Goal: Check status: Check status

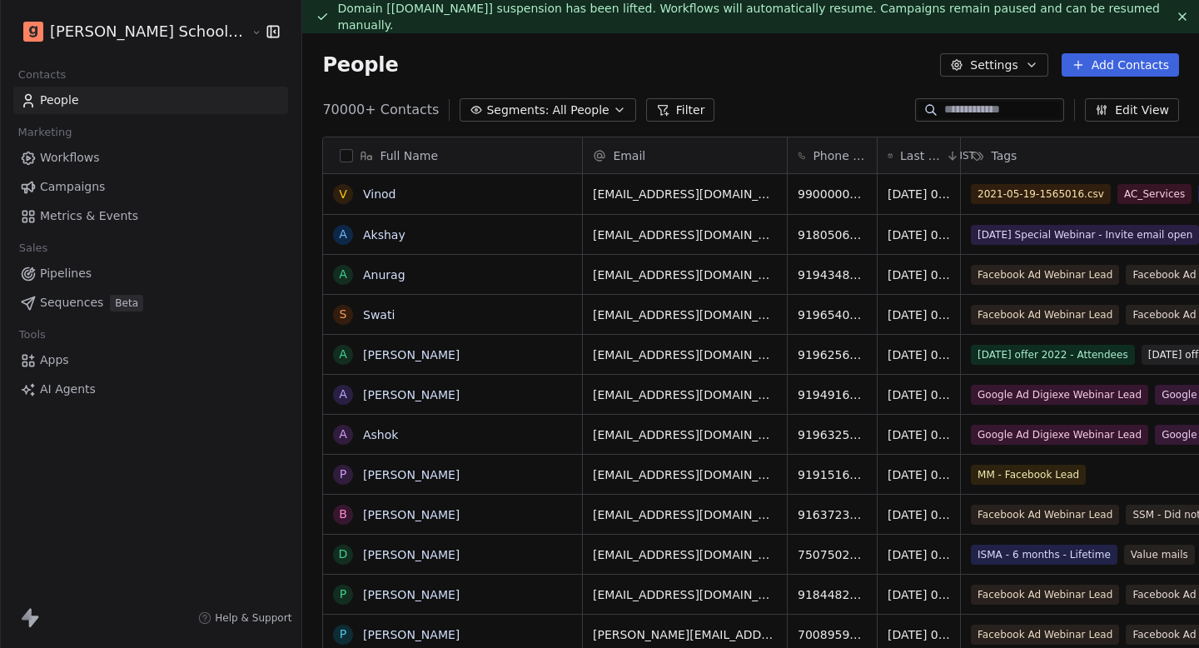
scroll to position [1, 1]
click at [99, 181] on span "Campaigns" at bounding box center [72, 186] width 65 height 17
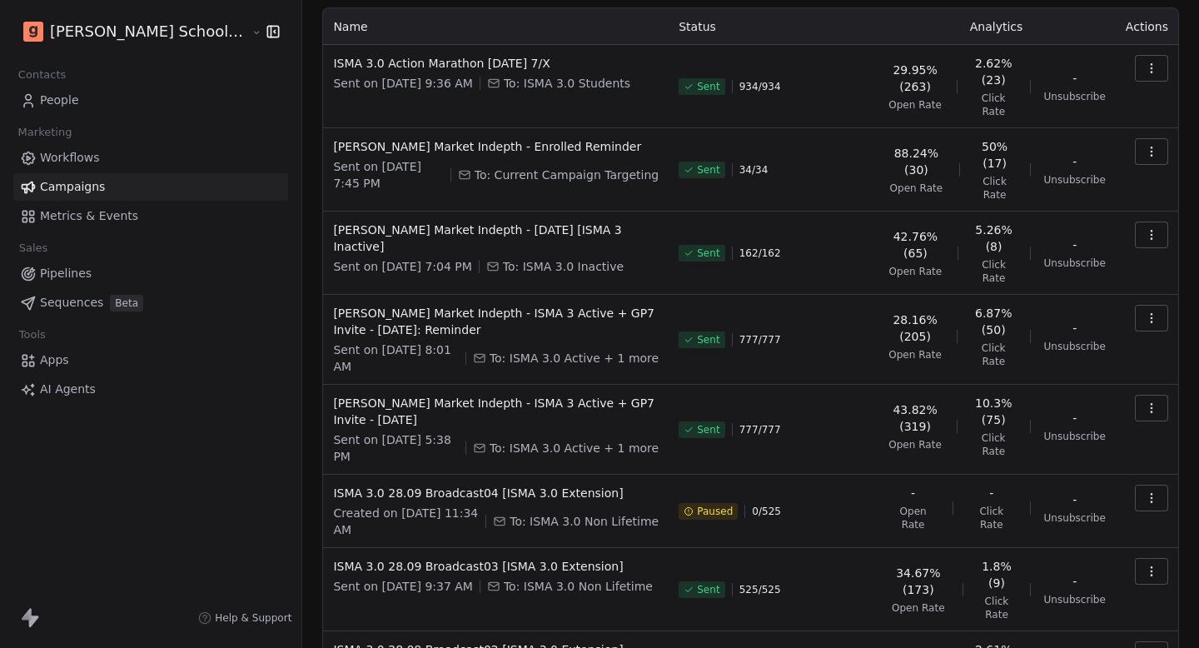
scroll to position [266, 0]
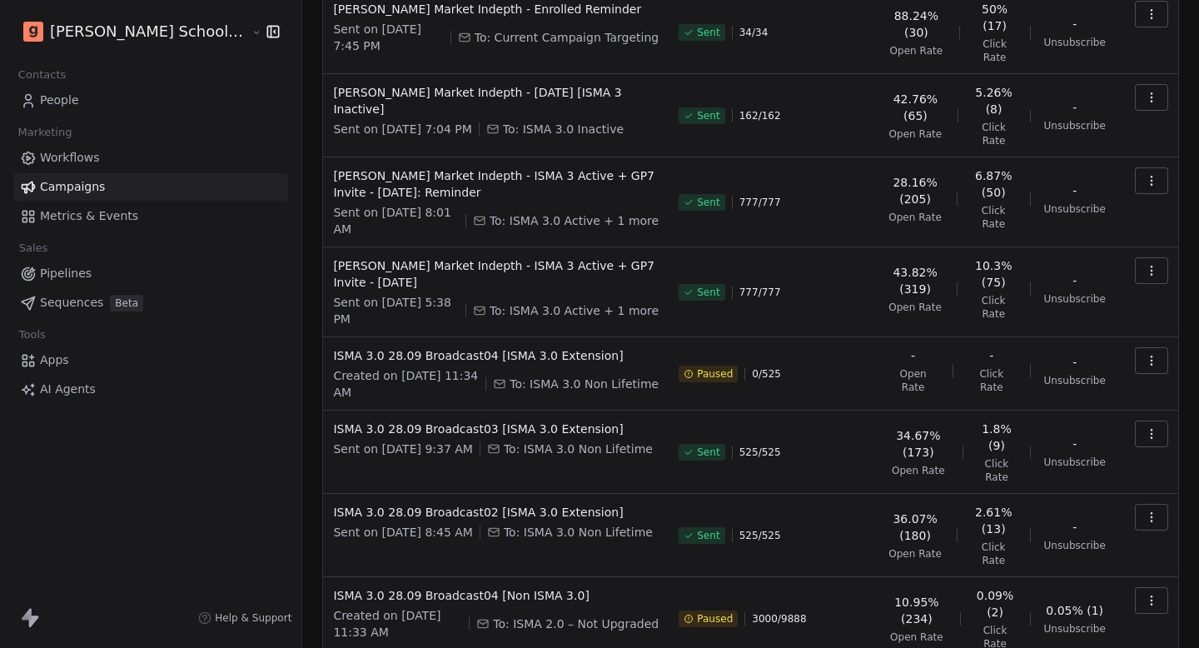
click at [1150, 594] on icon "button" at bounding box center [1151, 600] width 13 height 13
click at [1032, 576] on span "Resume" at bounding box center [1045, 574] width 53 height 20
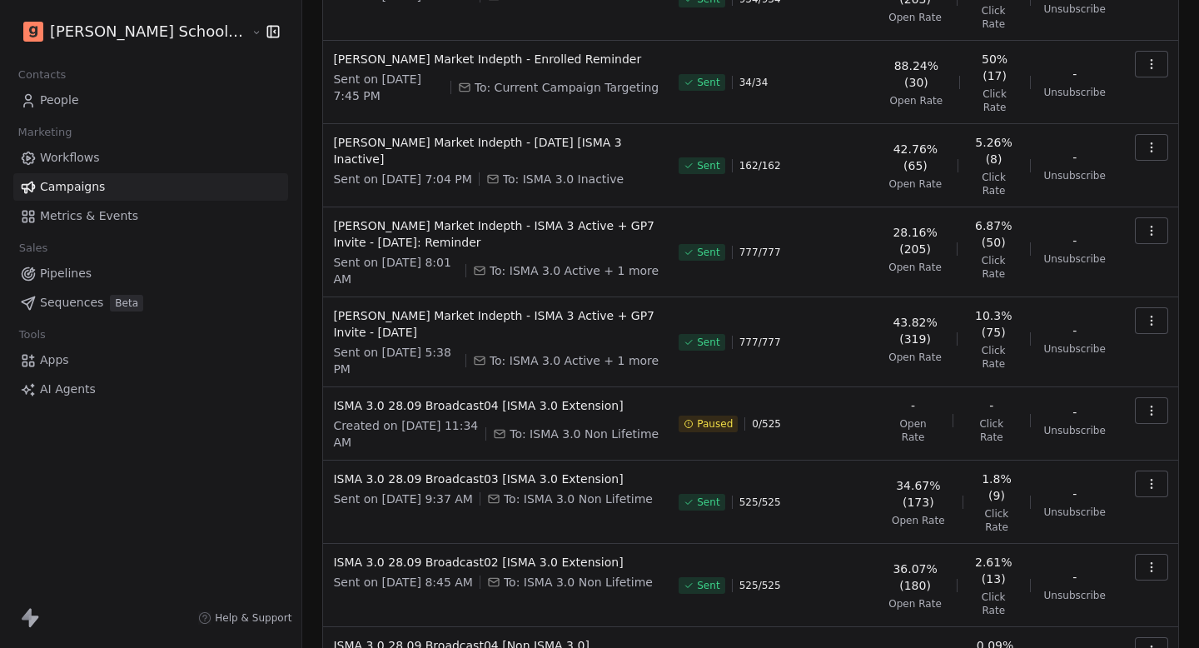
scroll to position [217, 0]
click at [475, 636] on span "ISMA 3.0 28.09 Broadcast04 [Non ISMA 3.0]" at bounding box center [496, 644] width 326 height 17
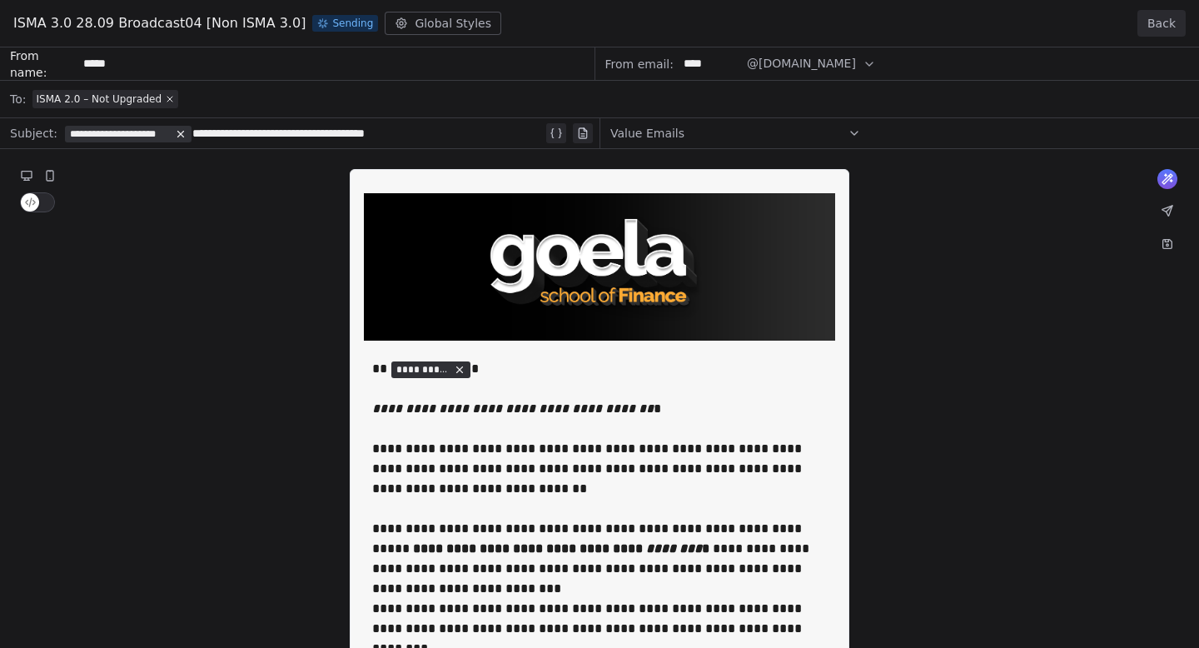
click at [1160, 17] on button "Back" at bounding box center [1161, 23] width 48 height 27
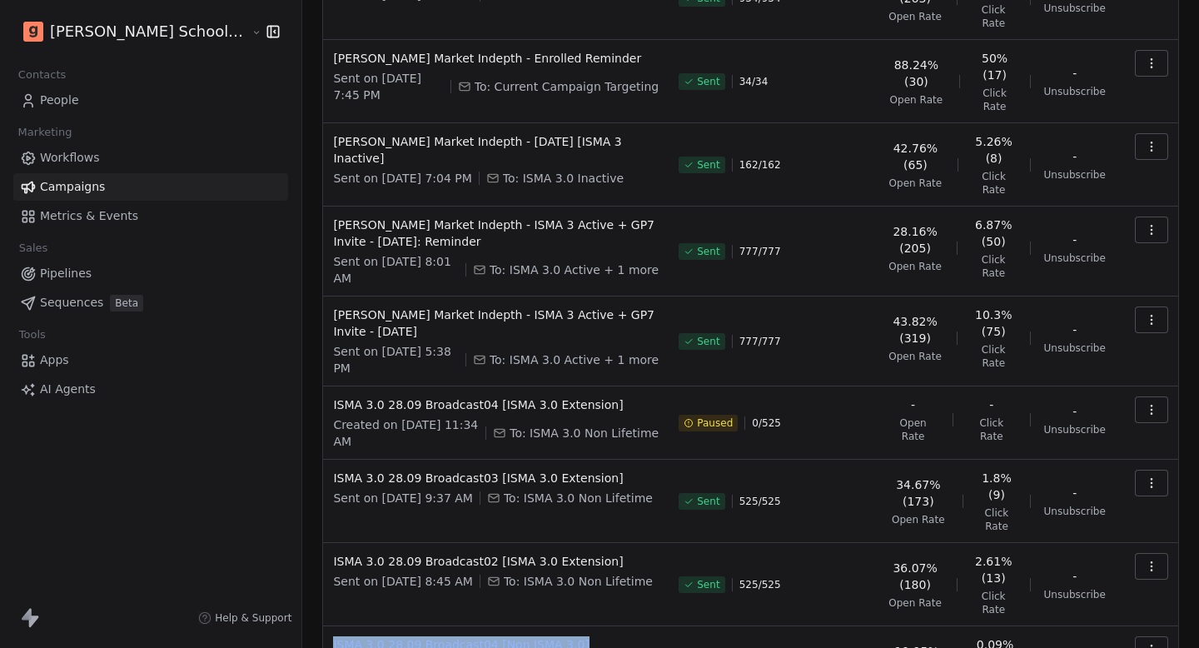
copy span "ISMA 3.0 28.09 Broadcast04 [Non ISMA 3.0]"
drag, startPoint x: 532, startPoint y: 490, endPoint x: 563, endPoint y: 501, distance: 32.9
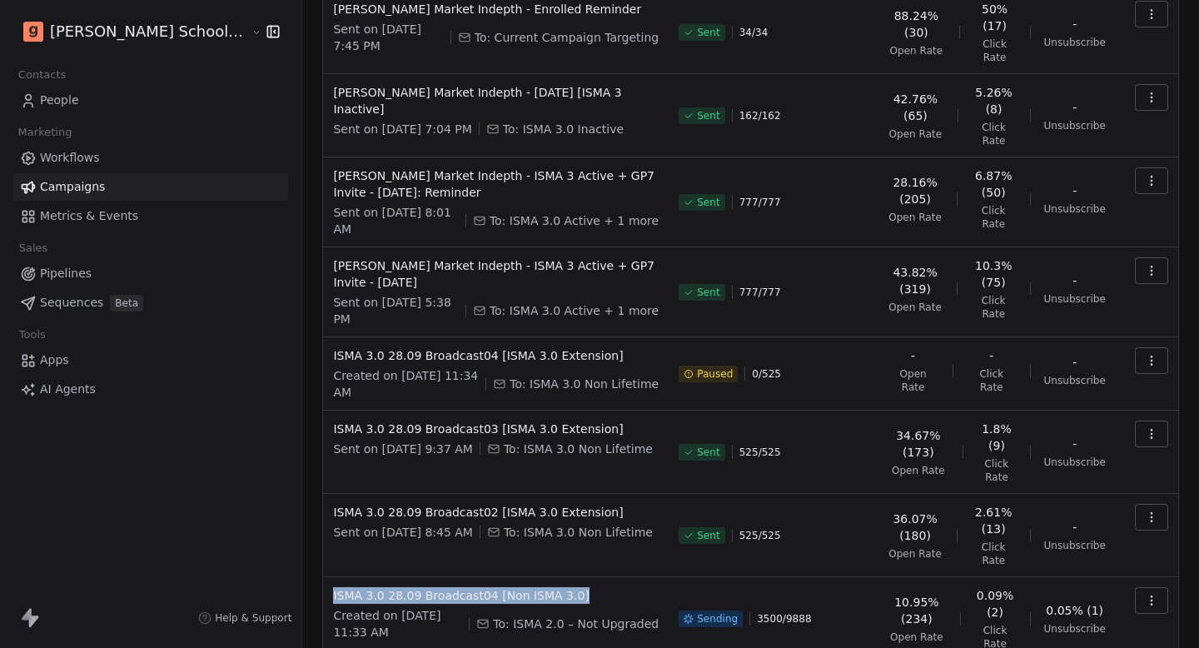
click at [302, 500] on div "Campaigns Create new campaign All ( 198 ) All ( 198 ) Drafts ( 27 ) Drafts ( 27…" at bounding box center [750, 290] width 897 height 1047
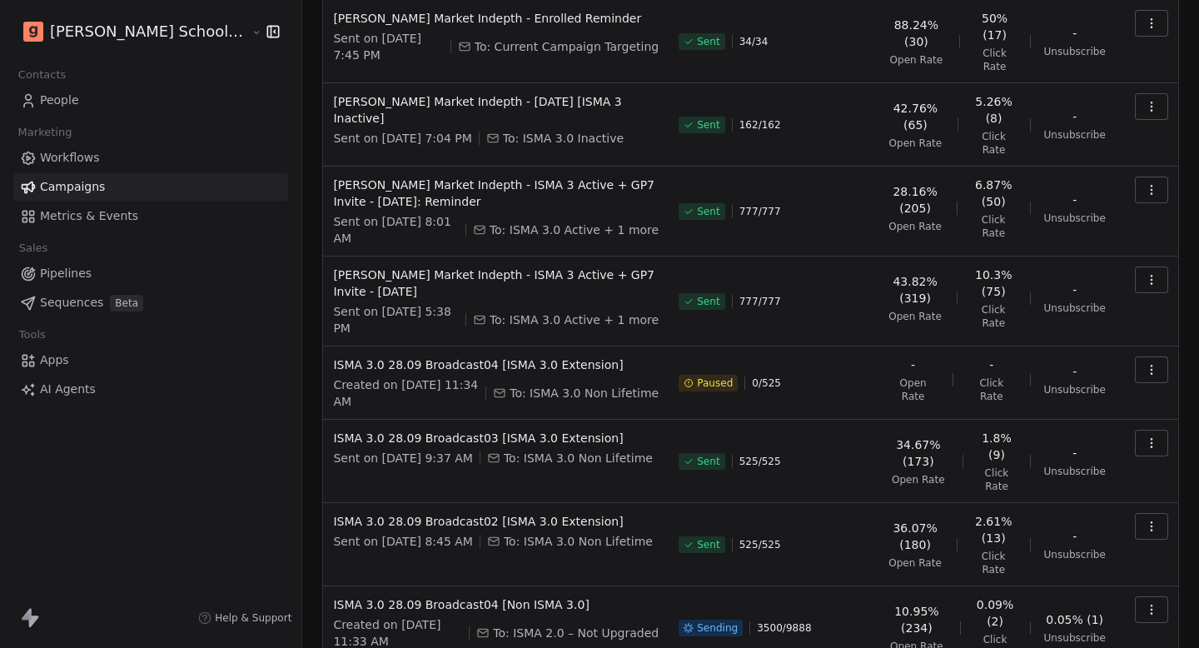
scroll to position [256, 0]
click at [364, 597] on span "ISMA 3.0 28.09 Broadcast04 [Non ISMA 3.0]" at bounding box center [496, 605] width 326 height 17
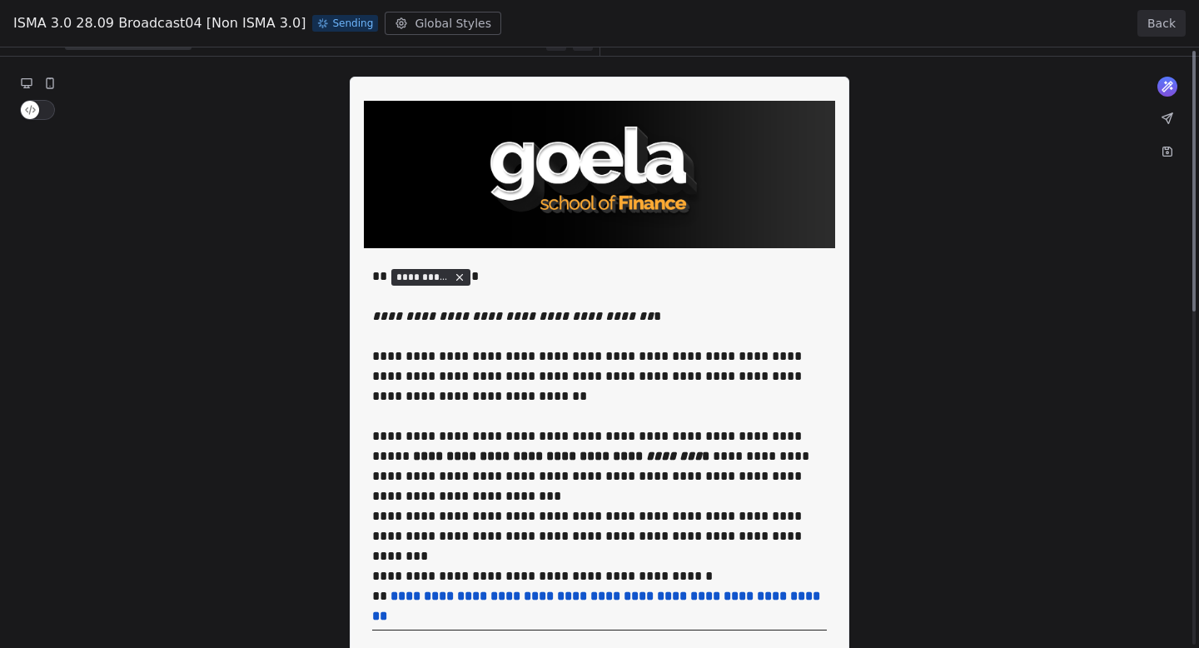
scroll to position [0, 0]
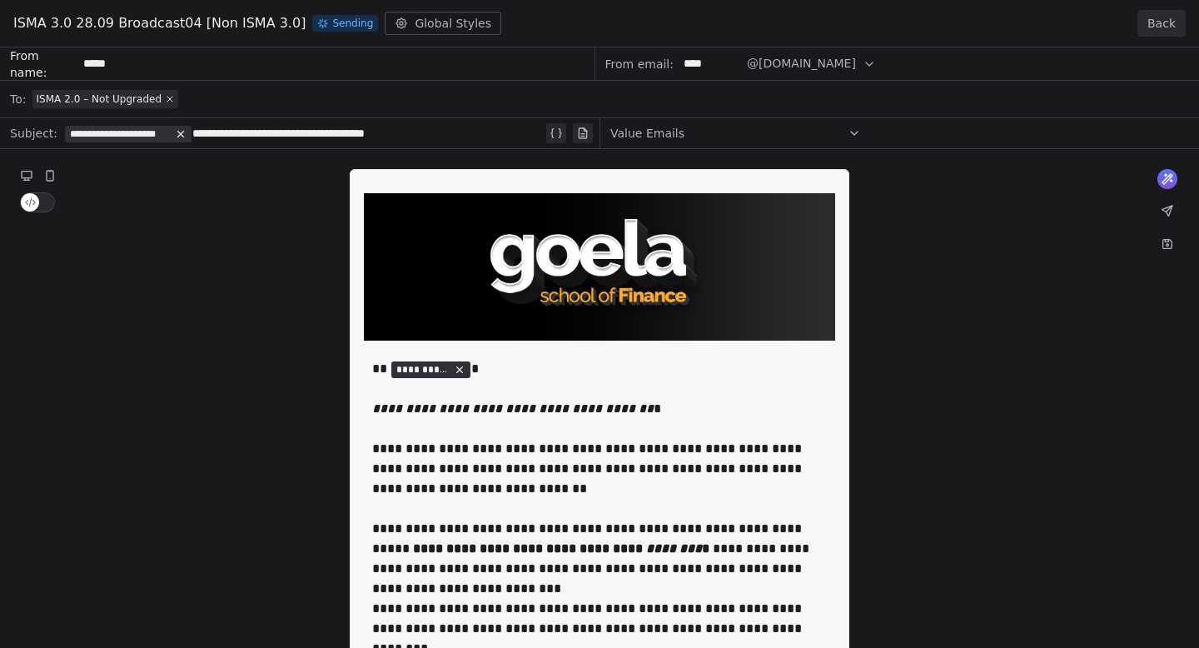
click at [1161, 21] on button "Back" at bounding box center [1161, 23] width 48 height 27
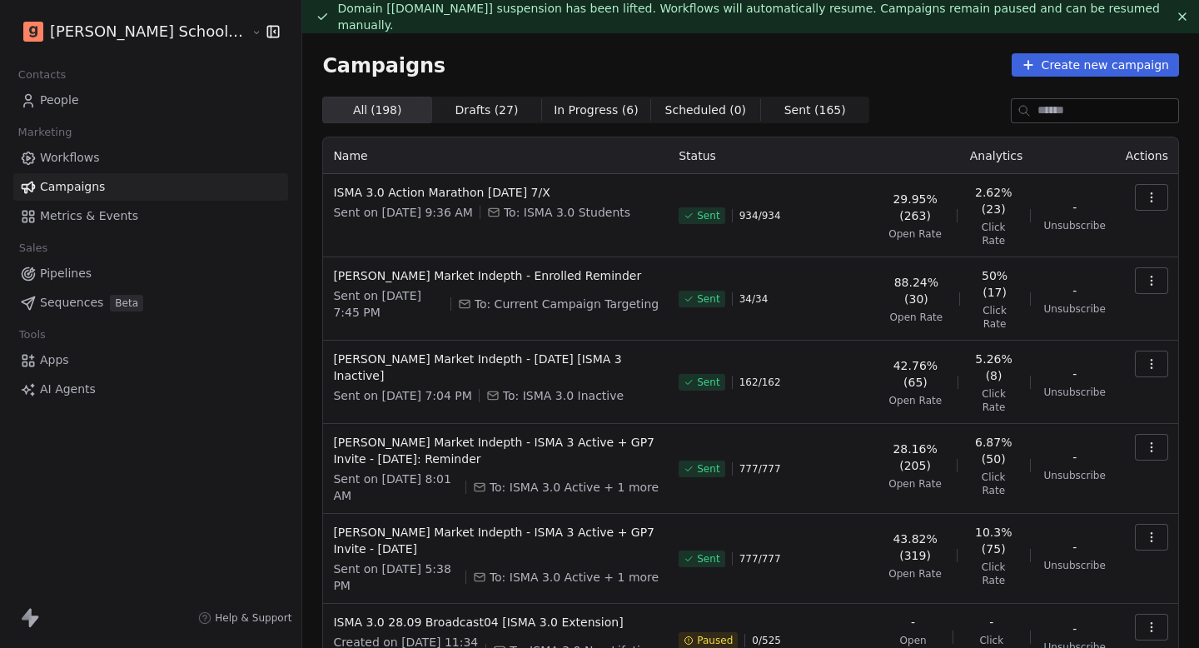
click at [143, 34] on html "[PERSON_NAME] School of Finance LLP Contacts People Marketing Workflows Campaig…" at bounding box center [599, 324] width 1199 height 648
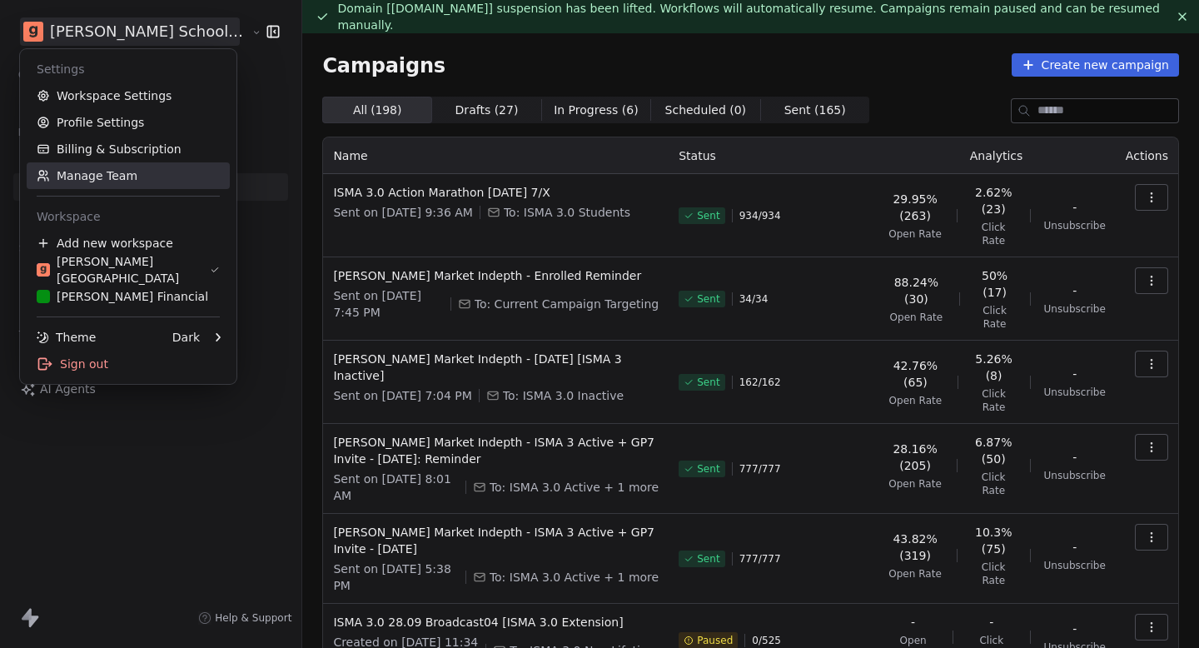
click at [107, 172] on link "Manage Team" at bounding box center [128, 175] width 203 height 27
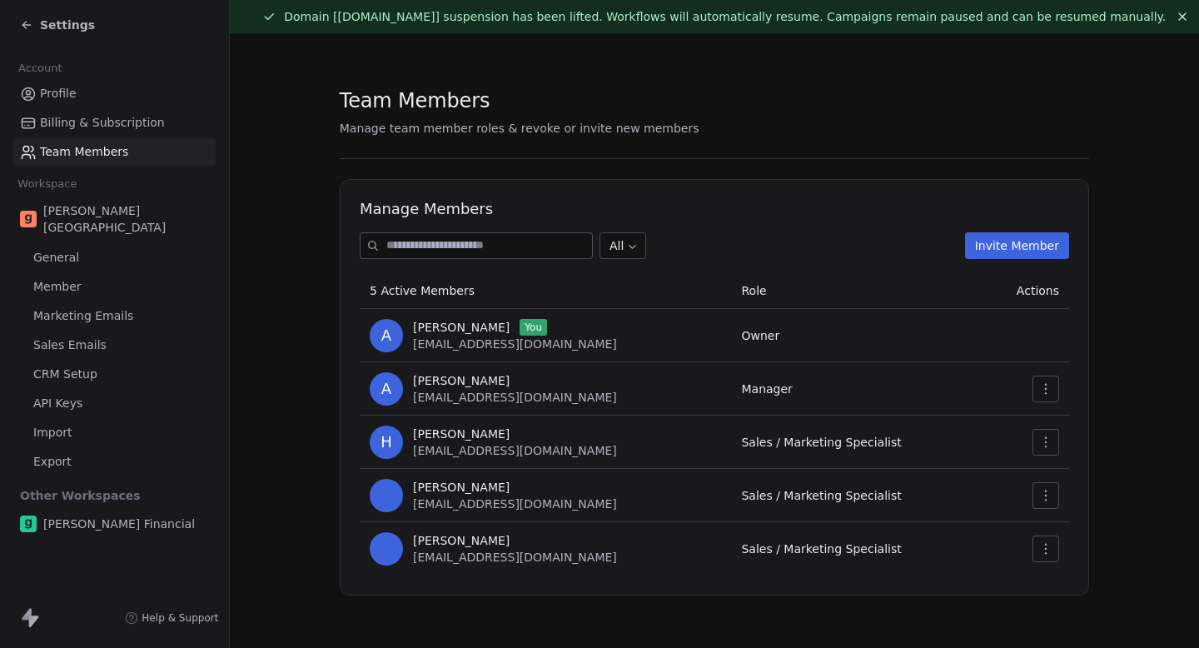
scroll to position [1, 0]
click at [380, 561] on img at bounding box center [386, 547] width 33 height 33
click at [383, 551] on img at bounding box center [386, 547] width 33 height 33
drag, startPoint x: 515, startPoint y: 538, endPoint x: 408, endPoint y: 536, distance: 106.6
click at [408, 536] on div "[PERSON_NAME] [EMAIL_ADDRESS][DOMAIN_NAME]" at bounding box center [545, 547] width 351 height 33
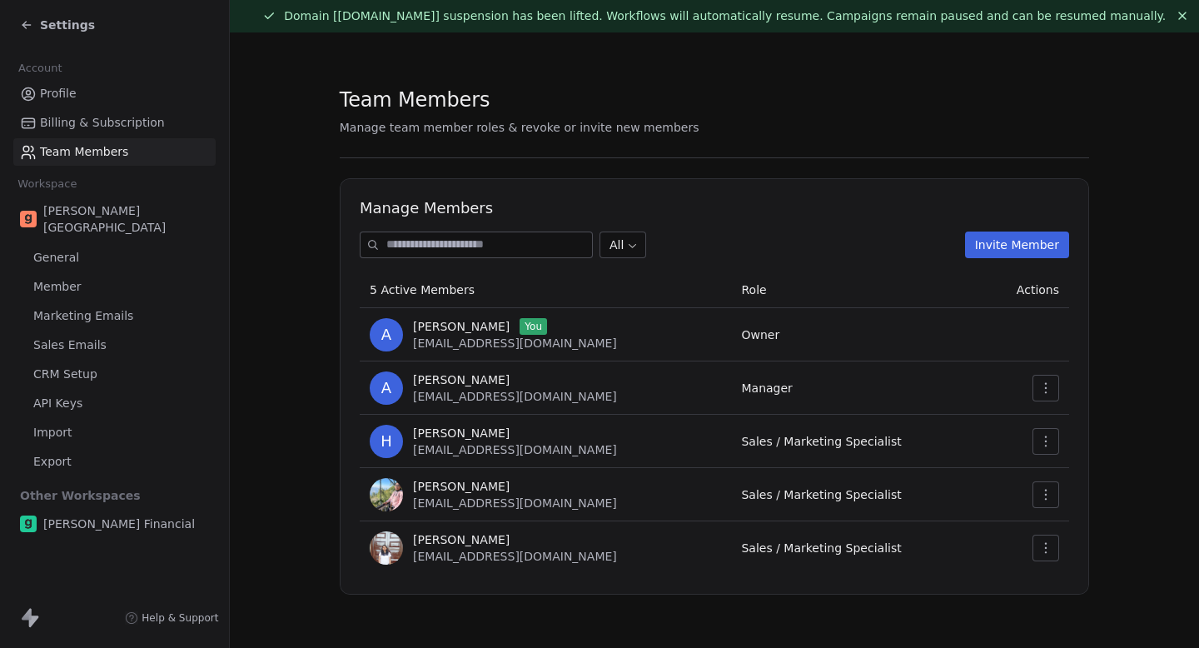
copy span "[PERSON_NAME]"
click at [29, 25] on icon at bounding box center [25, 25] width 7 height 0
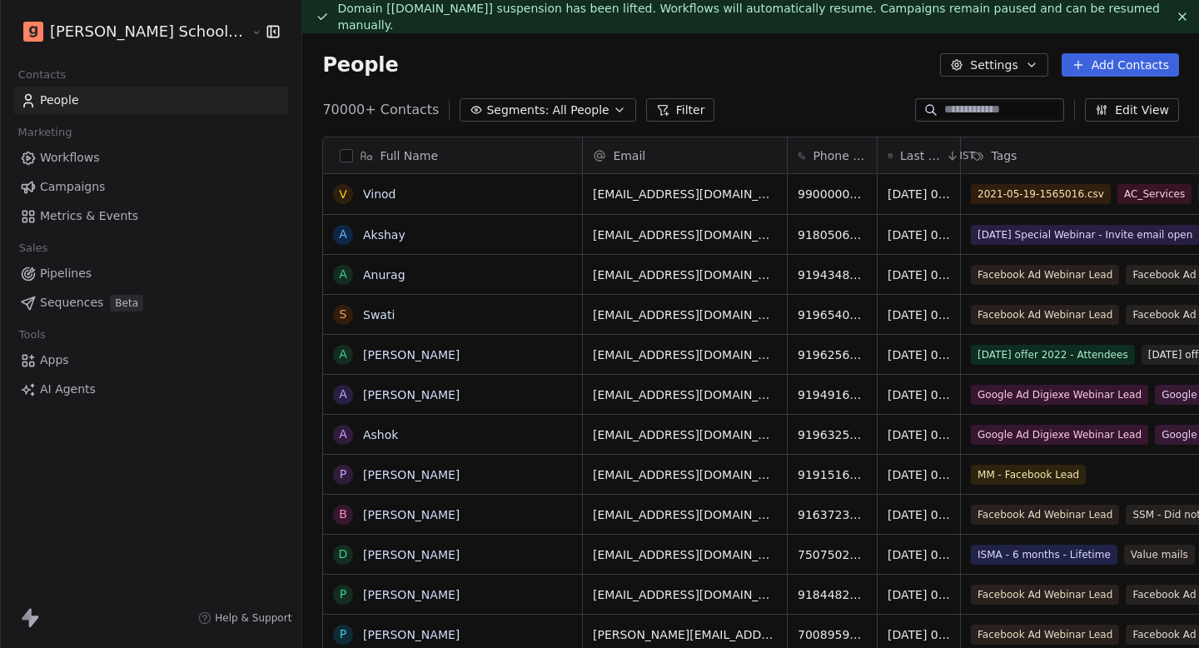
scroll to position [570, 953]
click at [92, 219] on span "Metrics & Events" at bounding box center [89, 215] width 98 height 17
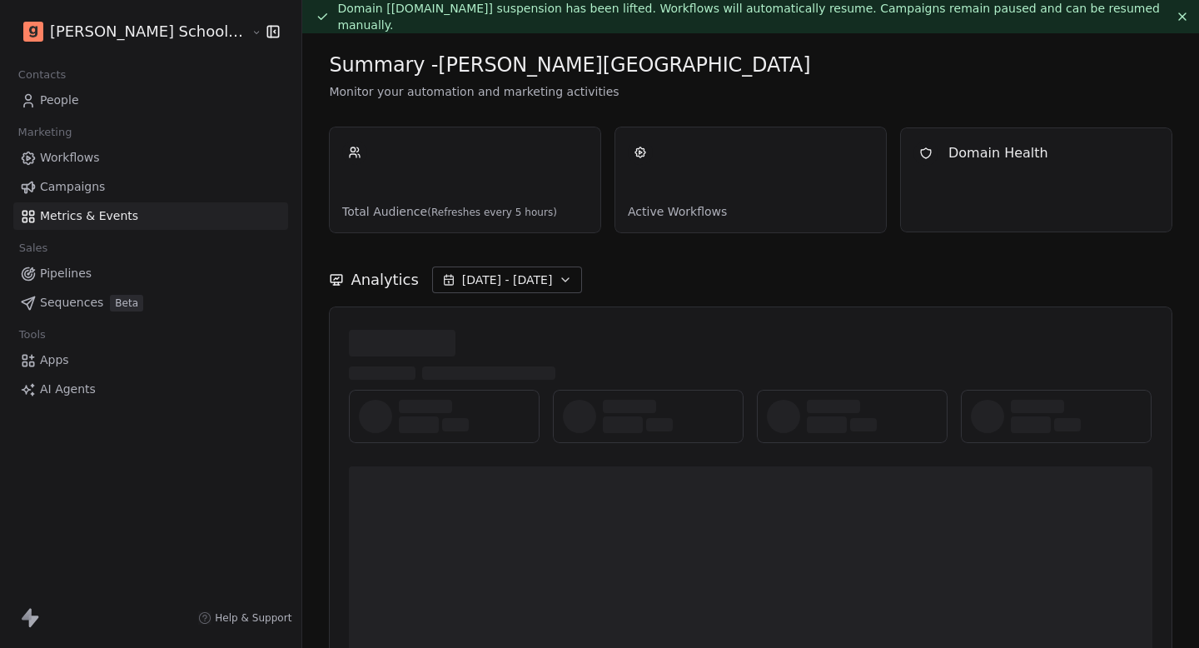
click at [100, 182] on span "Campaigns" at bounding box center [72, 186] width 65 height 17
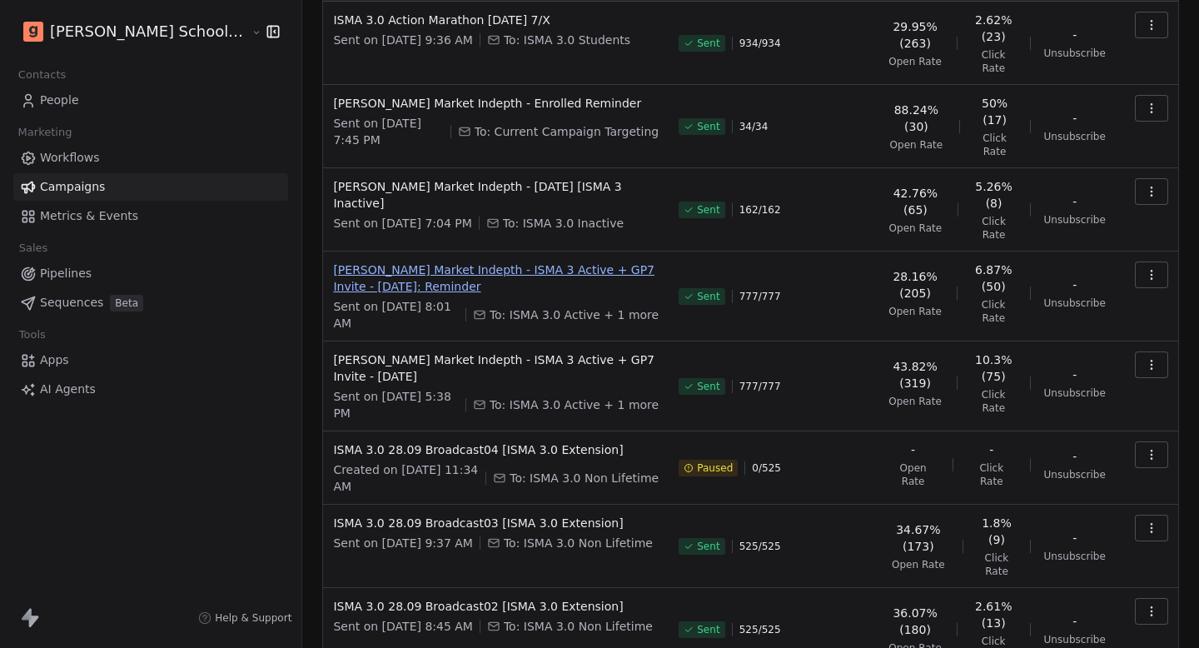
scroll to position [206, 0]
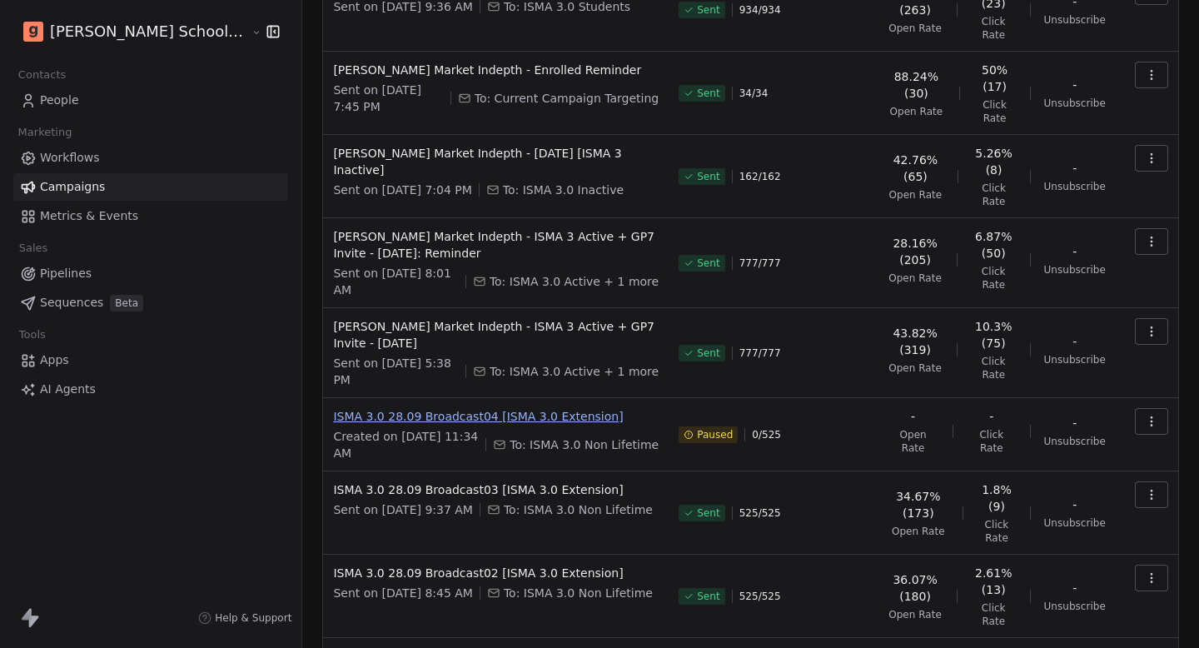
click at [499, 408] on span "ISMA 3.0 28.09 Broadcast04 [ISMA 3.0 Extension]" at bounding box center [496, 416] width 326 height 17
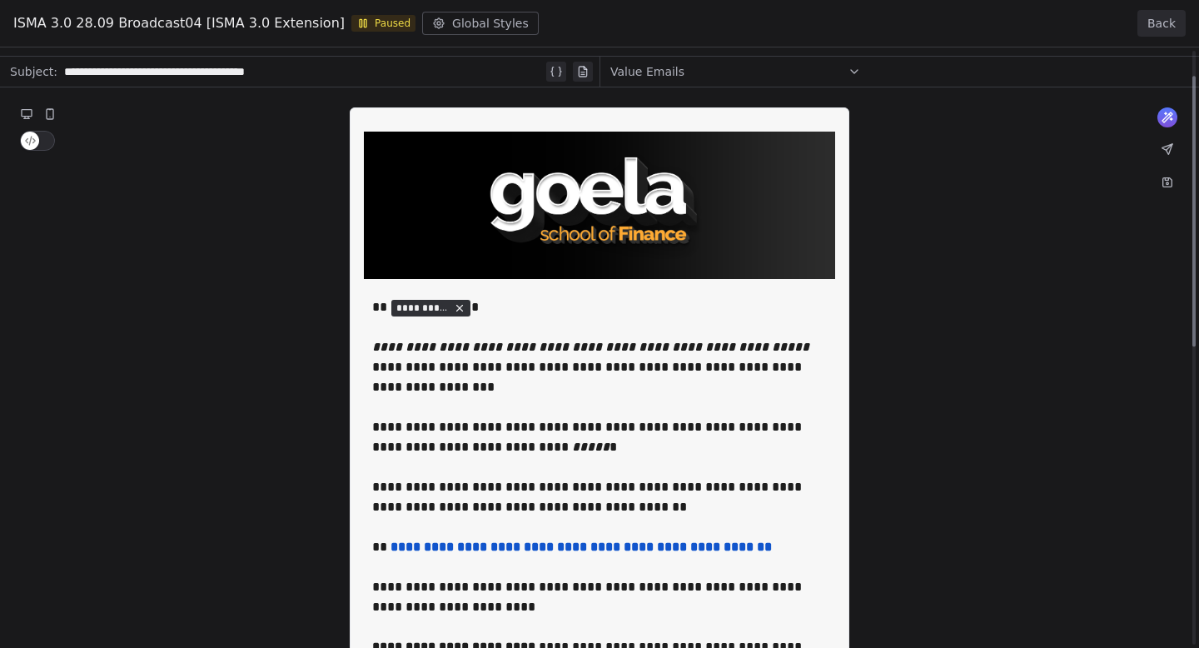
scroll to position [0, 0]
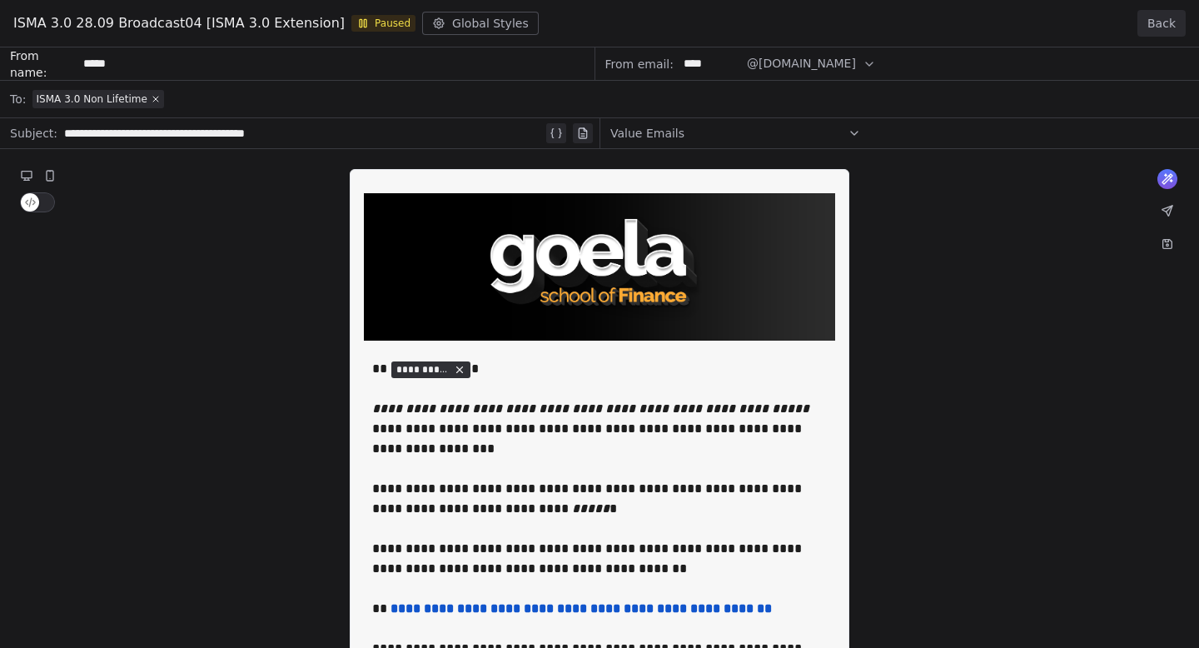
click at [1156, 28] on button "Back" at bounding box center [1161, 23] width 48 height 27
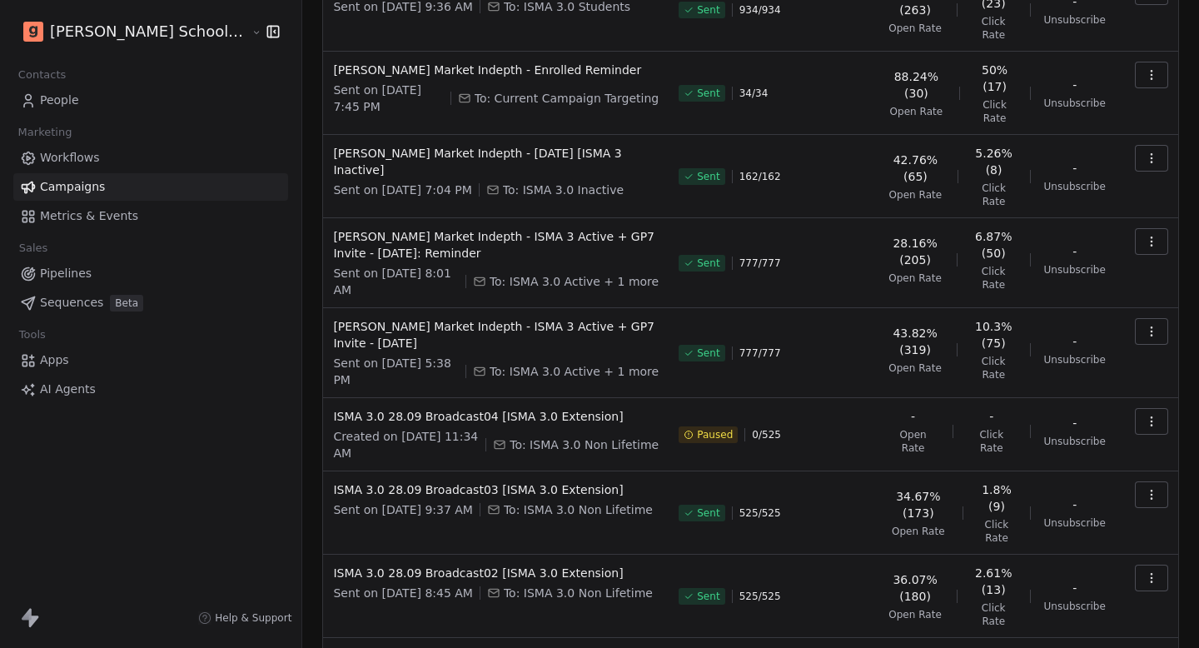
scroll to position [266, 0]
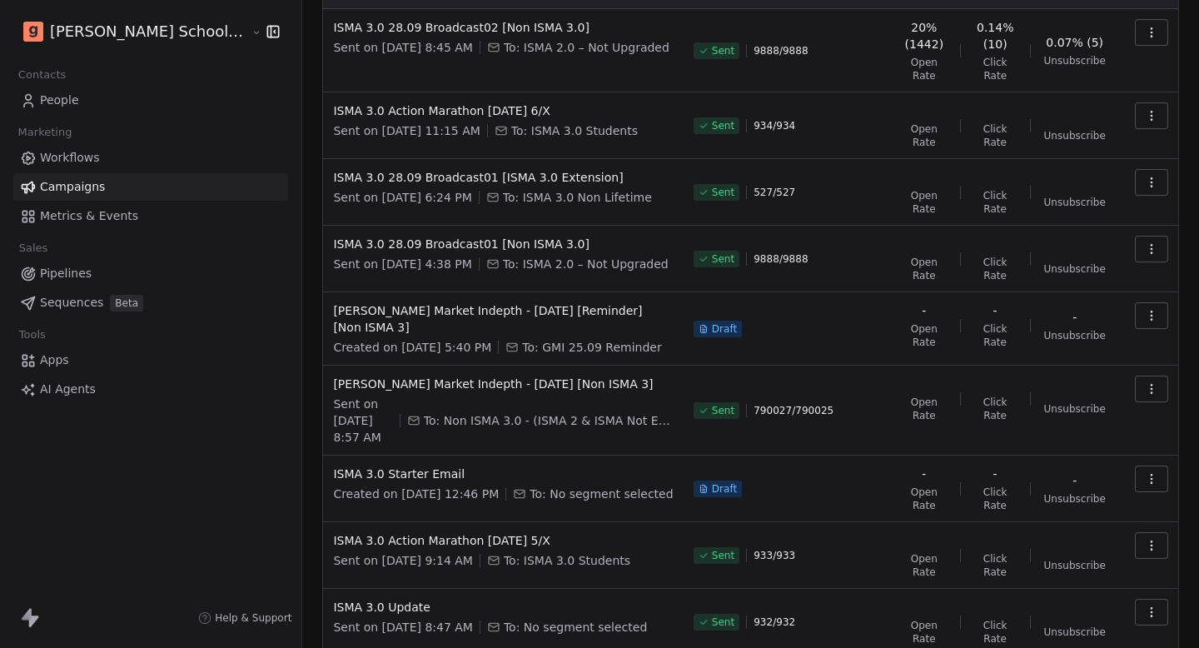
scroll to position [193, 0]
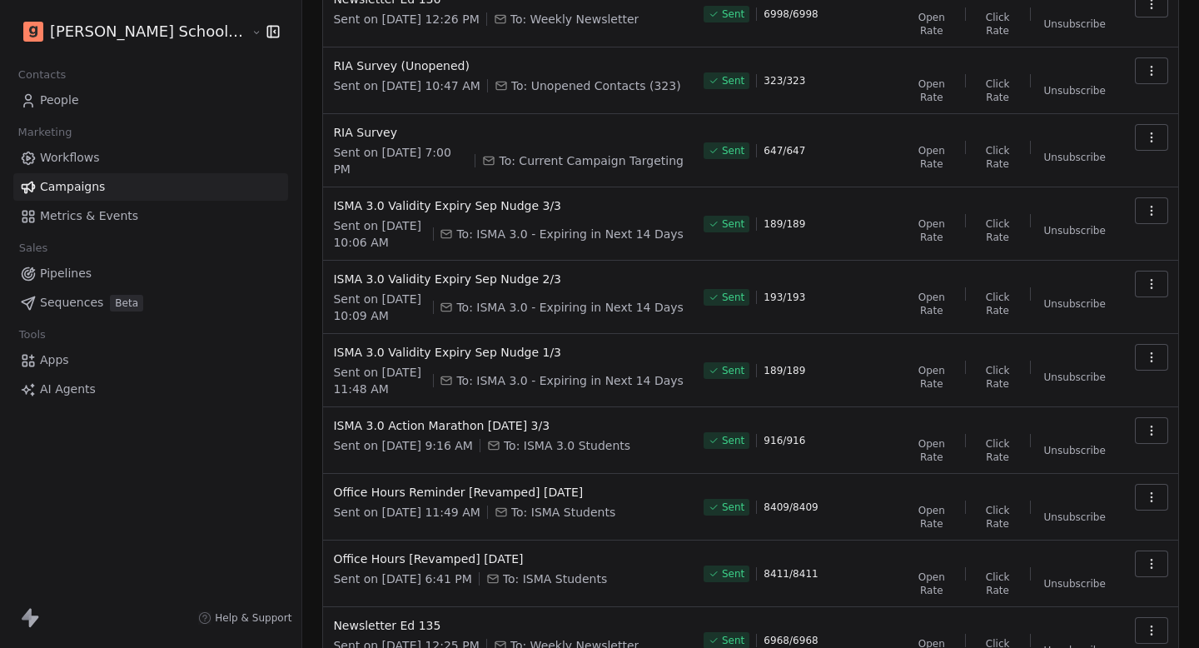
scroll to position [283, 0]
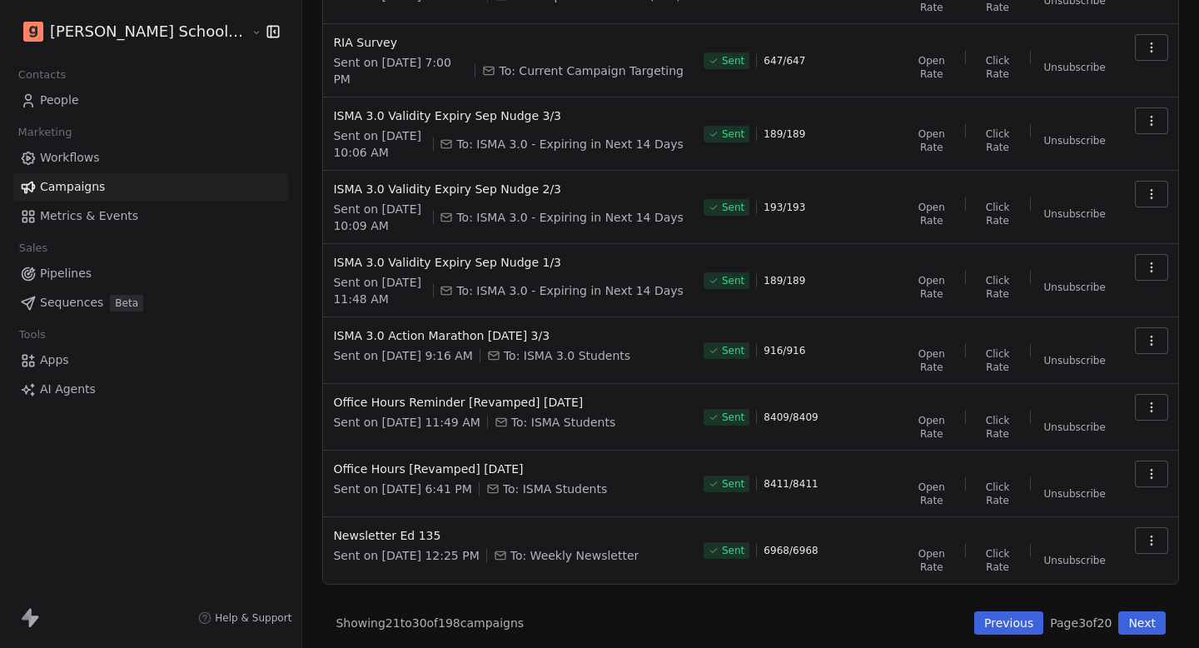
click at [1131, 632] on div "Campaigns Create new campaign All ( 198 ) All ( 198 ) Drafts ( 27 ) Drafts ( 27…" at bounding box center [750, 202] width 897 height 904
click at [1148, 626] on button "Next" at bounding box center [1141, 622] width 47 height 23
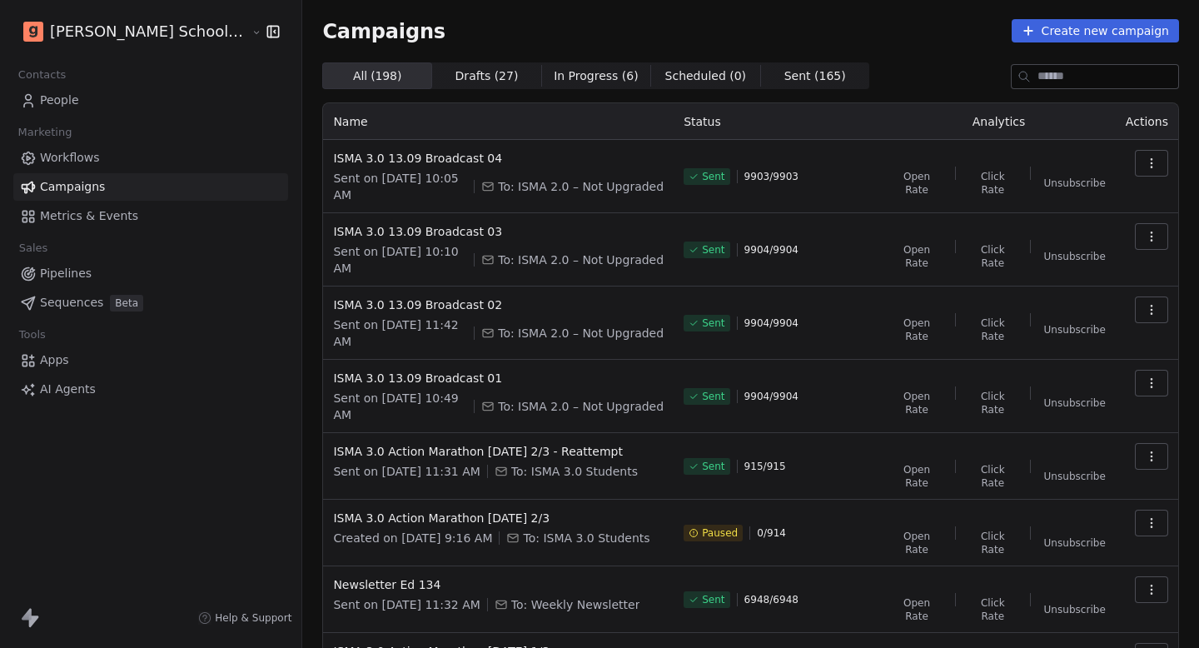
scroll to position [163, 0]
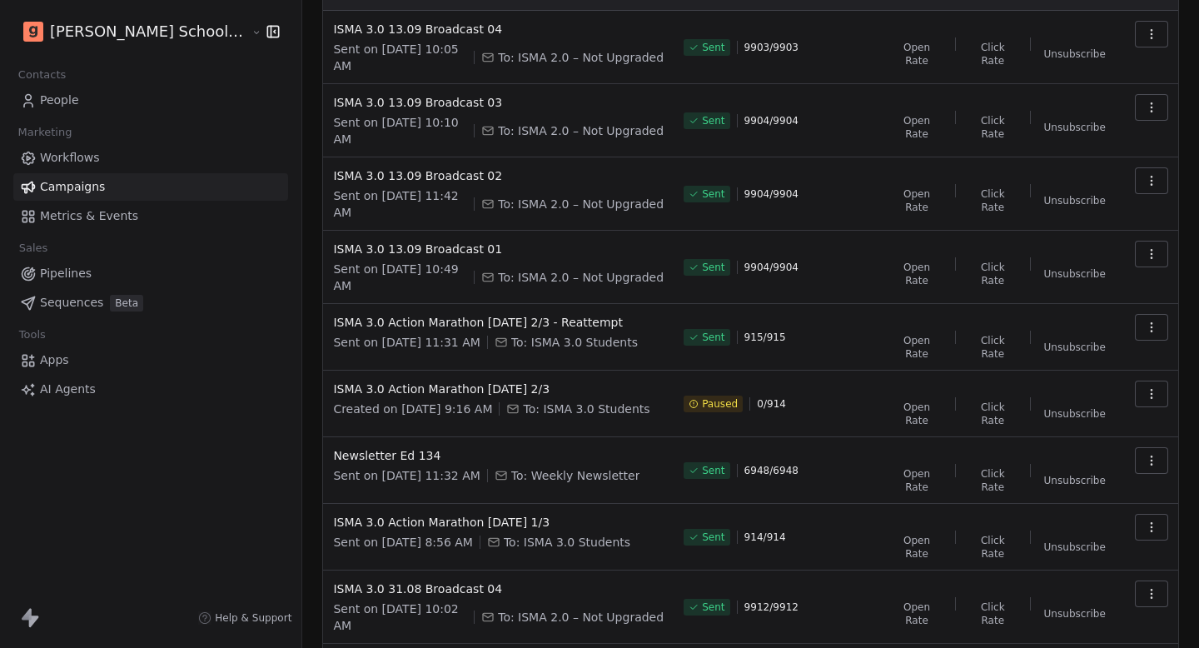
drag, startPoint x: 741, startPoint y: 321, endPoint x: 793, endPoint y: 321, distance: 52.4
click at [792, 380] on div "Paused 0 / 914" at bounding box center [778, 403] width 188 height 47
click at [793, 380] on div "Paused 0 / 914" at bounding box center [778, 403] width 188 height 47
click at [1003, 635] on div "Campaigns Create new campaign All ( 198 ) All ( 198 ) Drafts ( 27 ) Drafts ( 27…" at bounding box center [750, 328] width 897 height 917
click at [1012, 628] on div "Campaigns Create new campaign All ( 198 ) All ( 198 ) Drafts ( 27 ) Drafts ( 27…" at bounding box center [750, 328] width 897 height 917
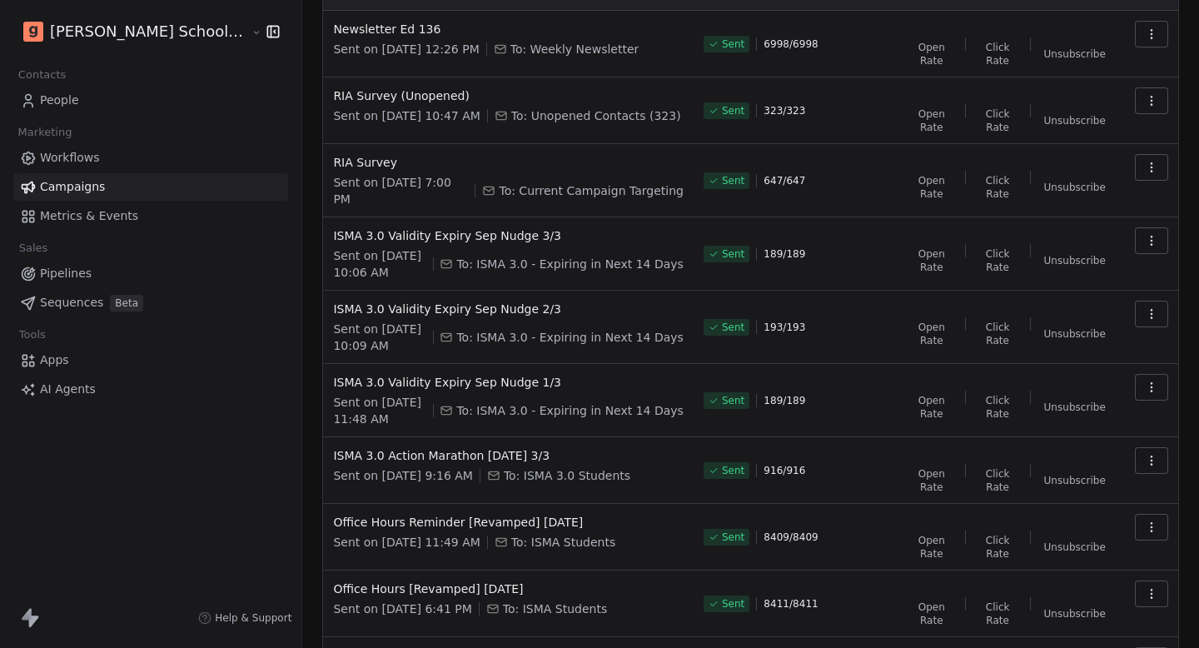
click at [1017, 619] on span "Click Rate" at bounding box center [997, 613] width 37 height 27
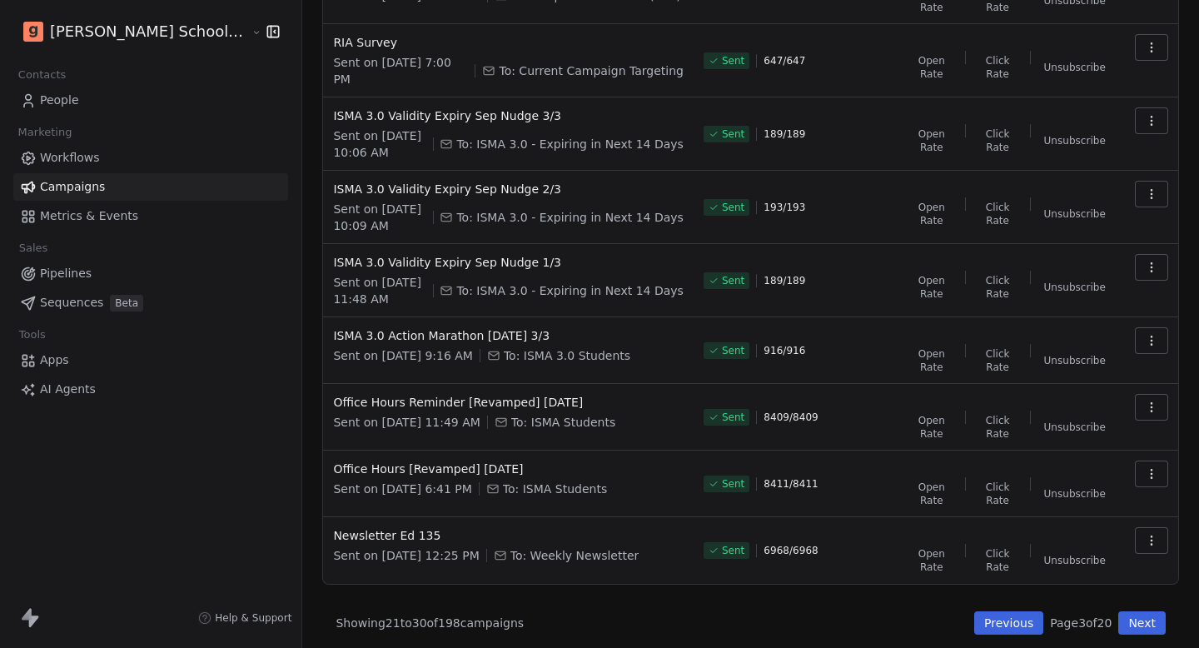
click at [1016, 611] on button "Previous" at bounding box center [1008, 622] width 69 height 23
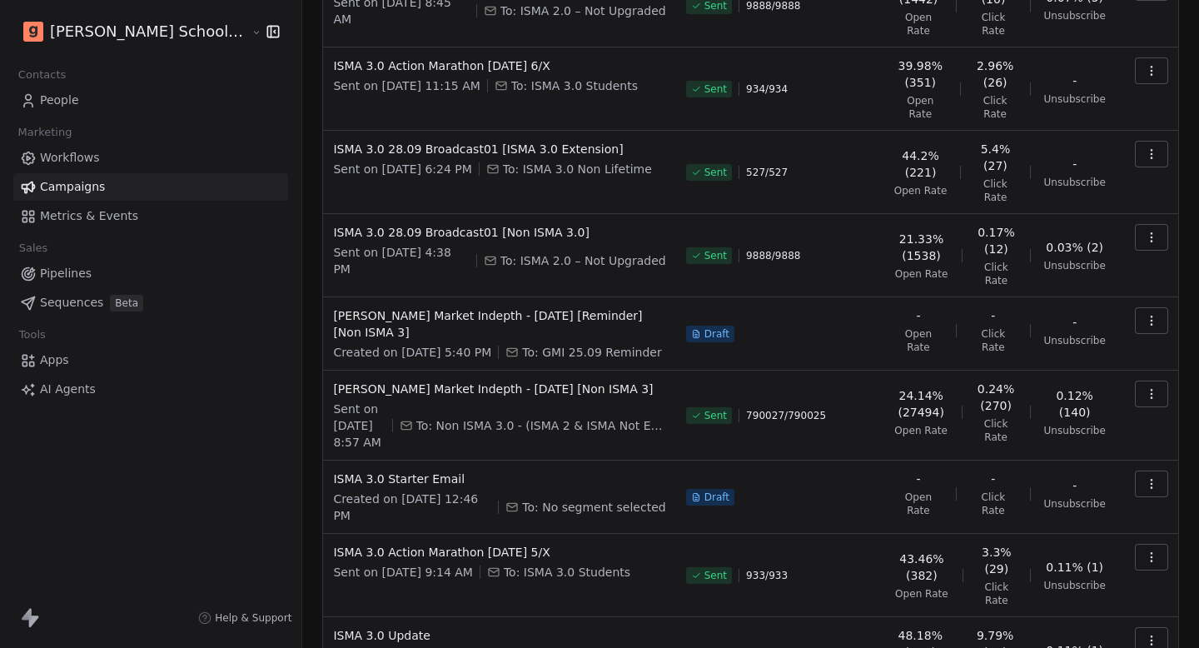
scroll to position [273, 0]
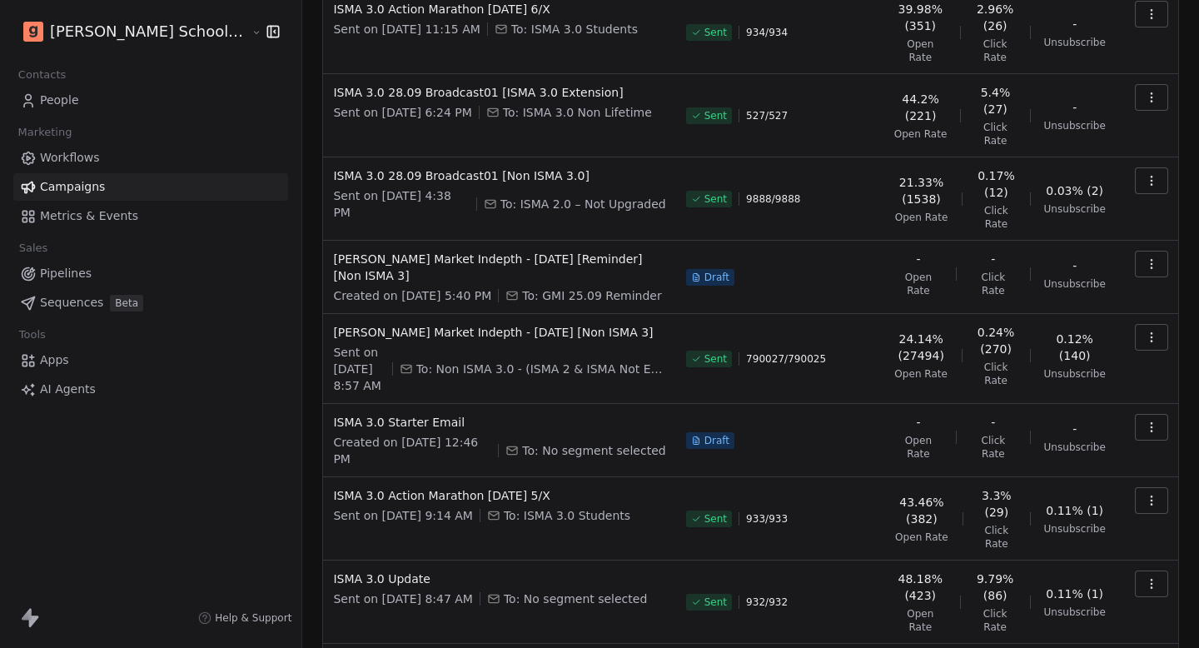
click at [1172, 314] on td at bounding box center [1147, 359] width 62 height 90
click at [1162, 324] on button "button" at bounding box center [1151, 337] width 33 height 27
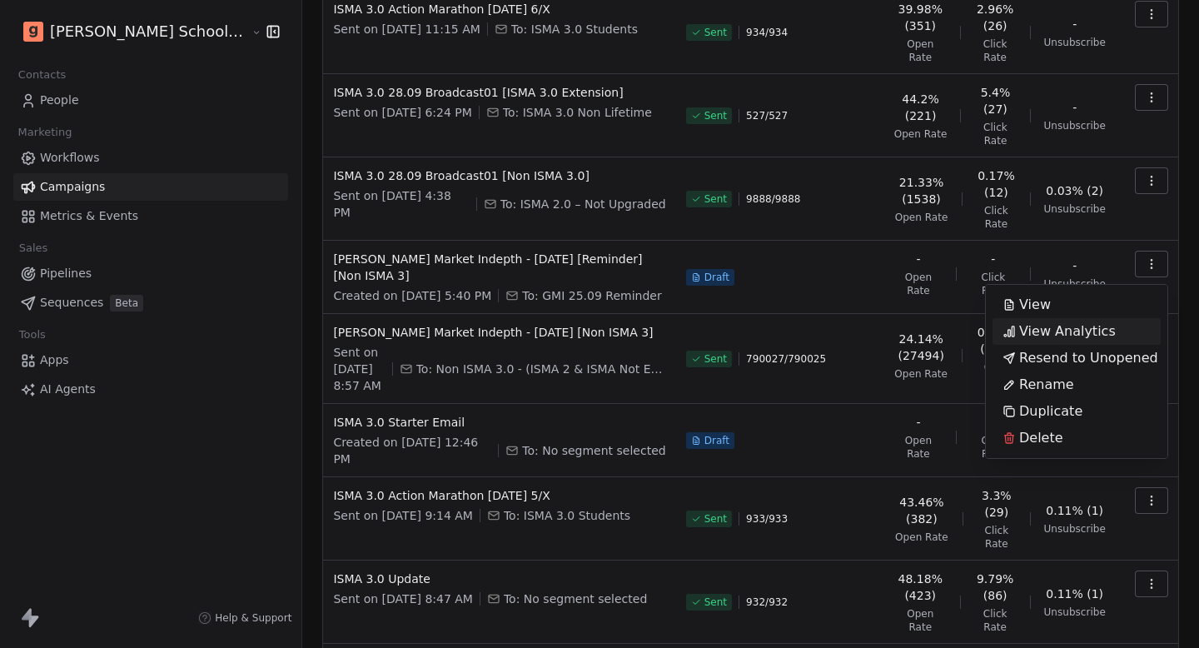
click at [1066, 333] on span "View Analytics" at bounding box center [1067, 331] width 97 height 20
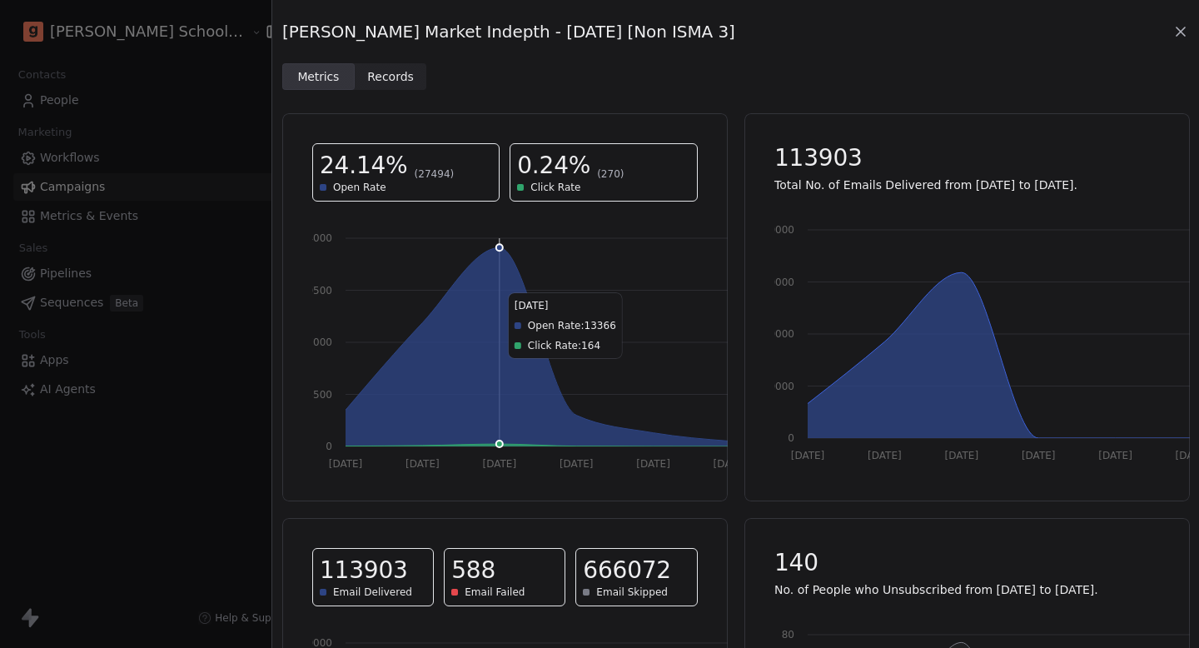
scroll to position [268, 0]
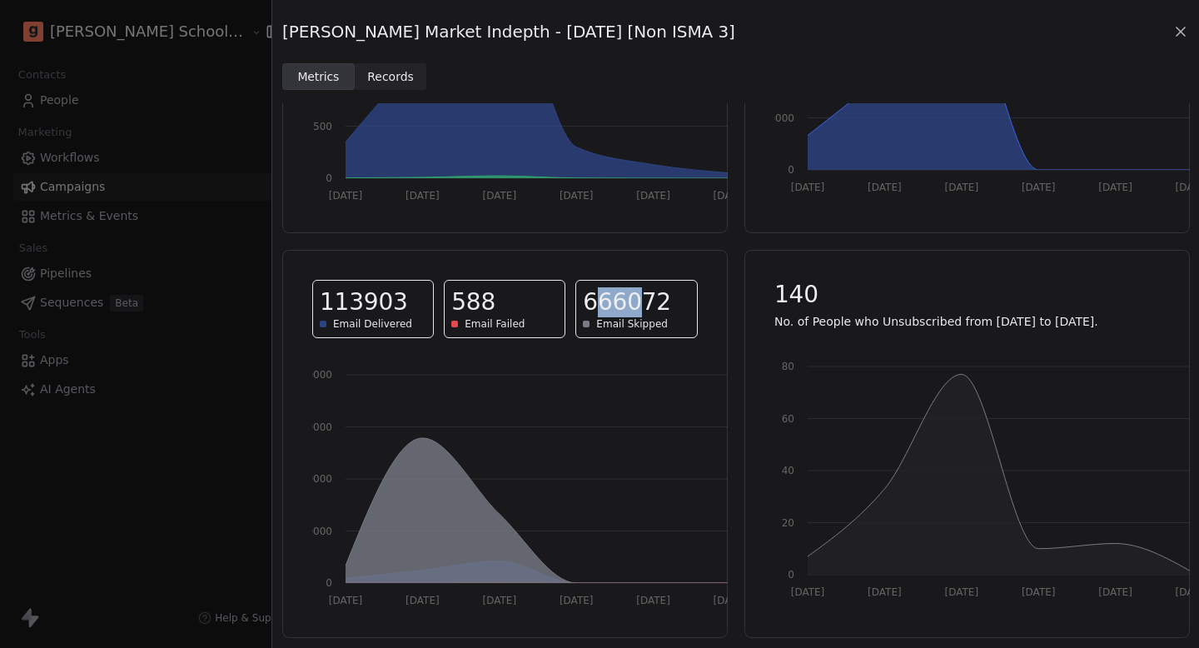
drag, startPoint x: 601, startPoint y: 300, endPoint x: 635, endPoint y: 300, distance: 34.1
click at [635, 300] on span "666072" at bounding box center [627, 302] width 88 height 30
drag, startPoint x: 629, startPoint y: 301, endPoint x: 569, endPoint y: 297, distance: 60.1
click at [569, 297] on div "113903 Email Delivered 588 Email Failed 666072 Email Skipped" at bounding box center [504, 309] width 385 height 58
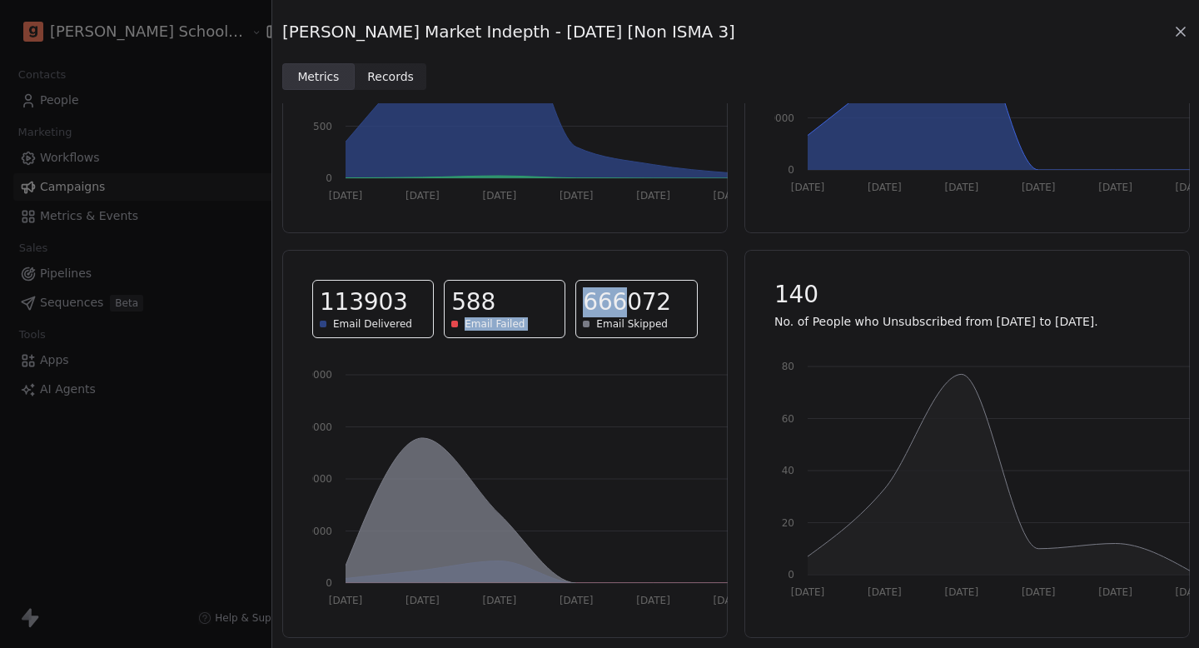
click at [606, 313] on span "666072" at bounding box center [627, 302] width 88 height 30
drag, startPoint x: 355, startPoint y: 304, endPoint x: 300, endPoint y: 297, distance: 55.3
click at [301, 297] on div "113903 Email Delivered 588 Email Failed 666072 Email Skipped" at bounding box center [504, 309] width 425 height 98
click at [479, 325] on span "Email Failed" at bounding box center [495, 323] width 60 height 13
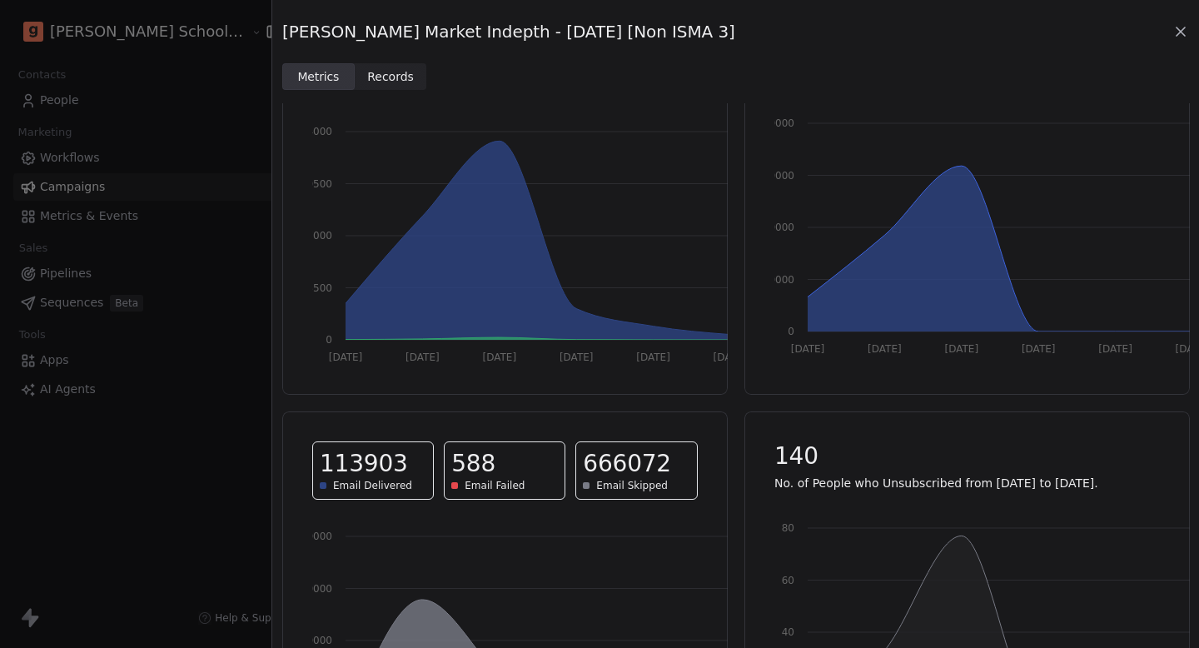
scroll to position [0, 0]
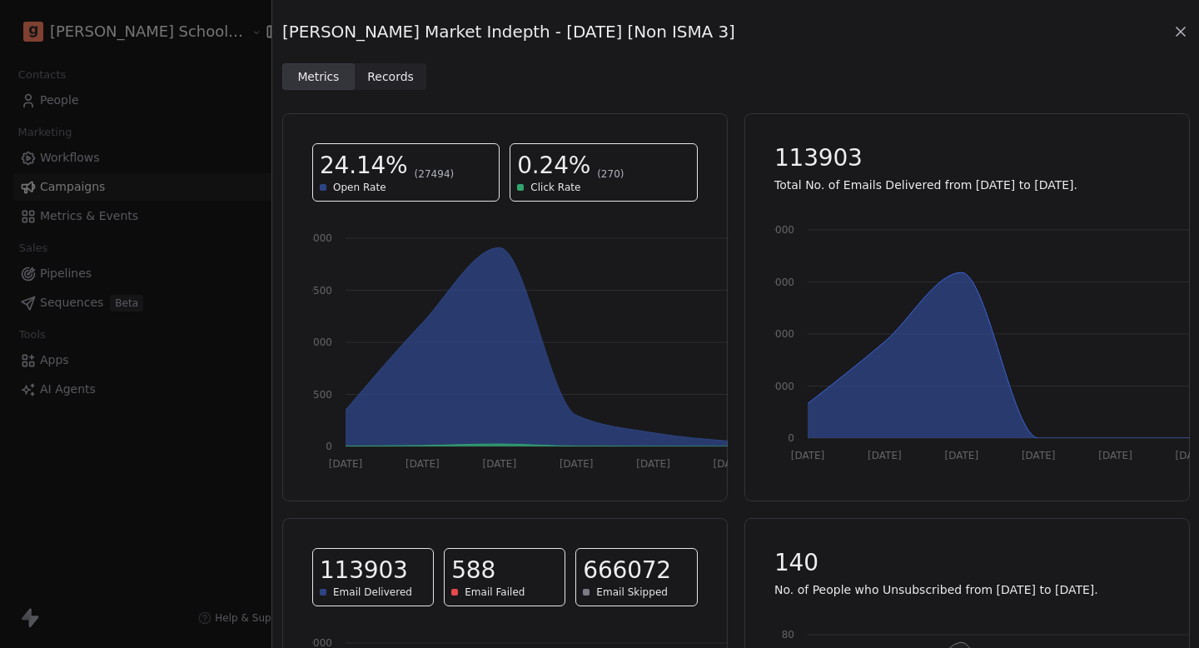
click at [1185, 27] on icon at bounding box center [1180, 31] width 8 height 8
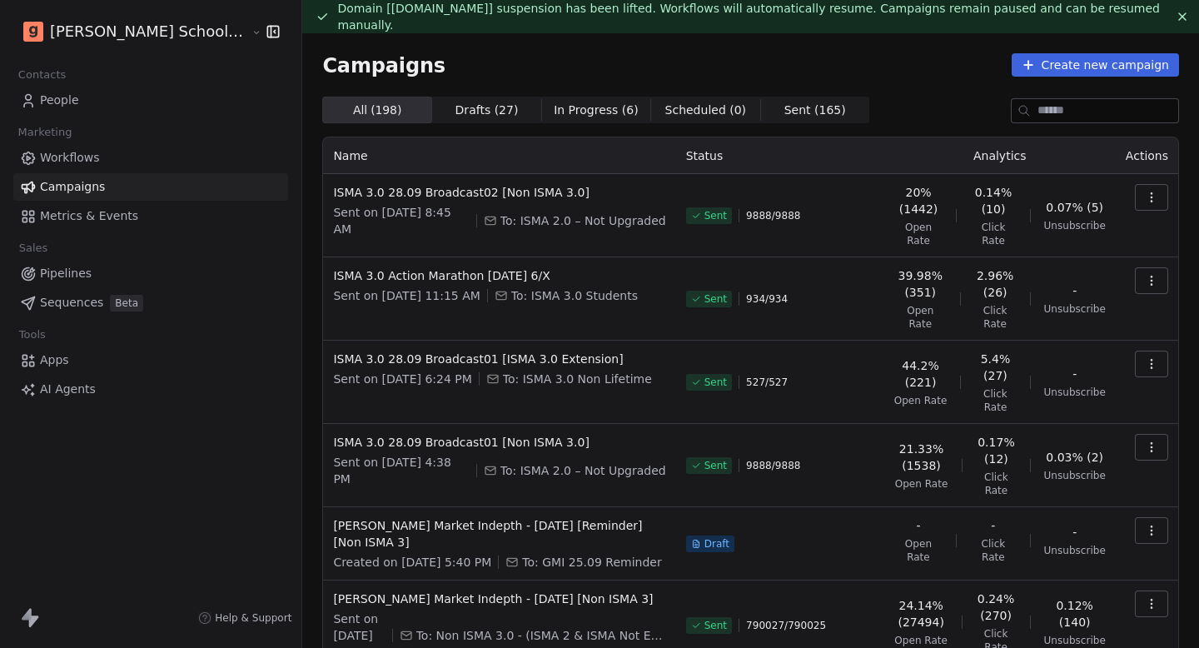
click at [65, 107] on span "People" at bounding box center [59, 100] width 39 height 17
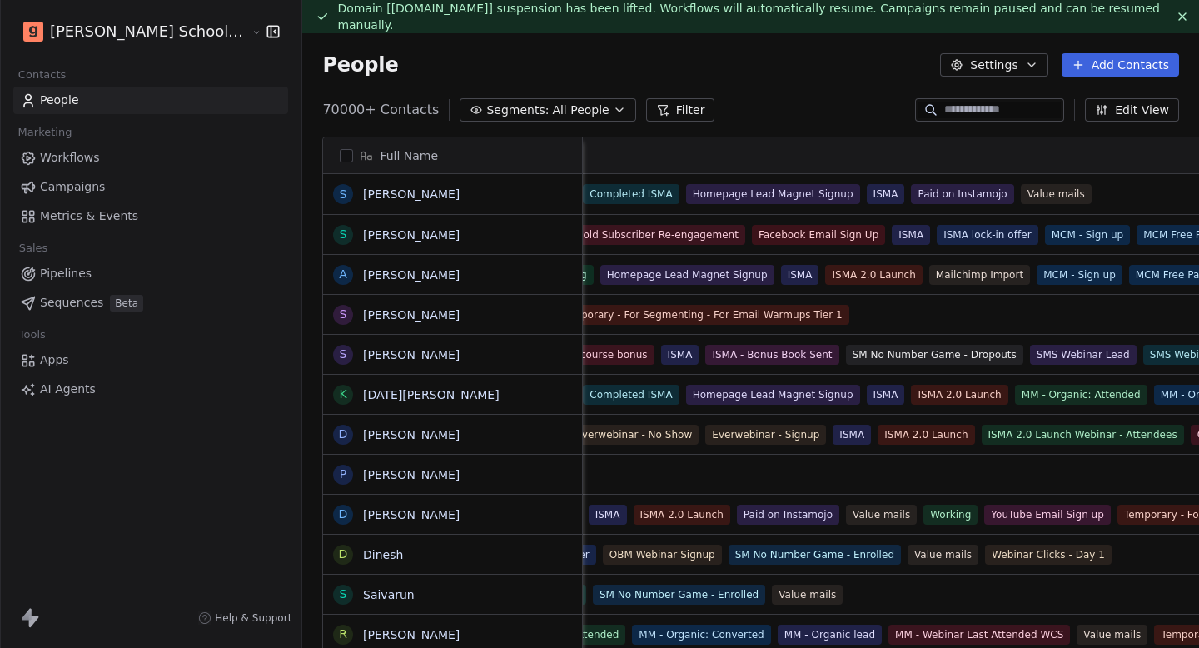
scroll to position [0, 733]
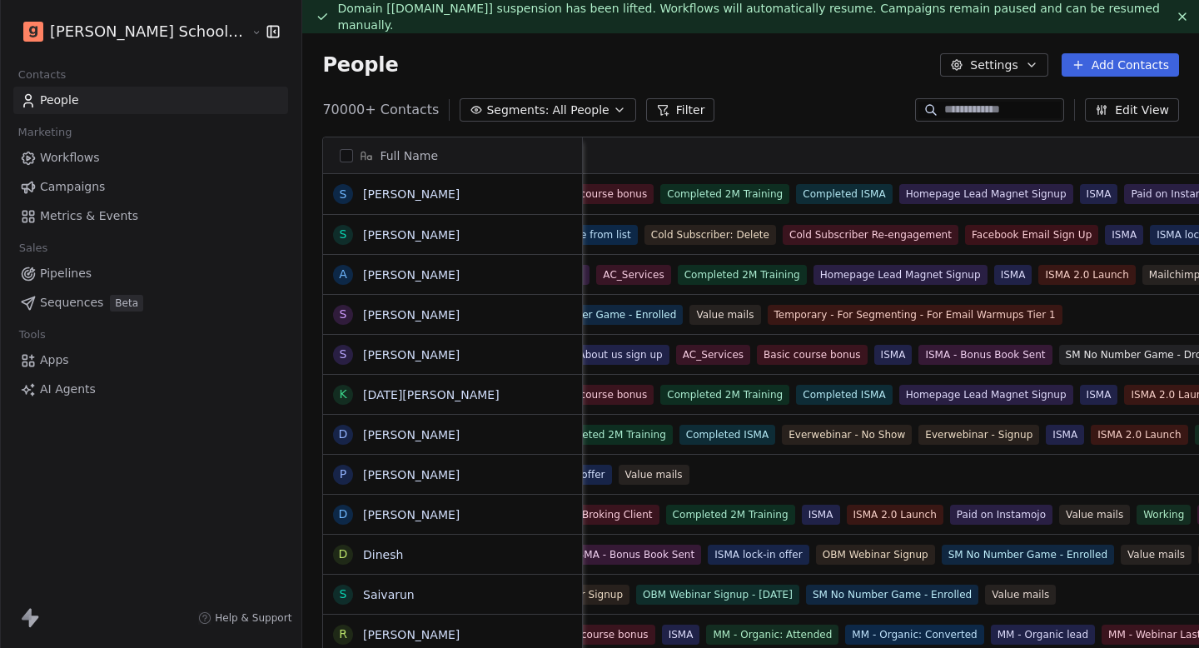
click at [87, 185] on span "Campaigns" at bounding box center [72, 186] width 65 height 17
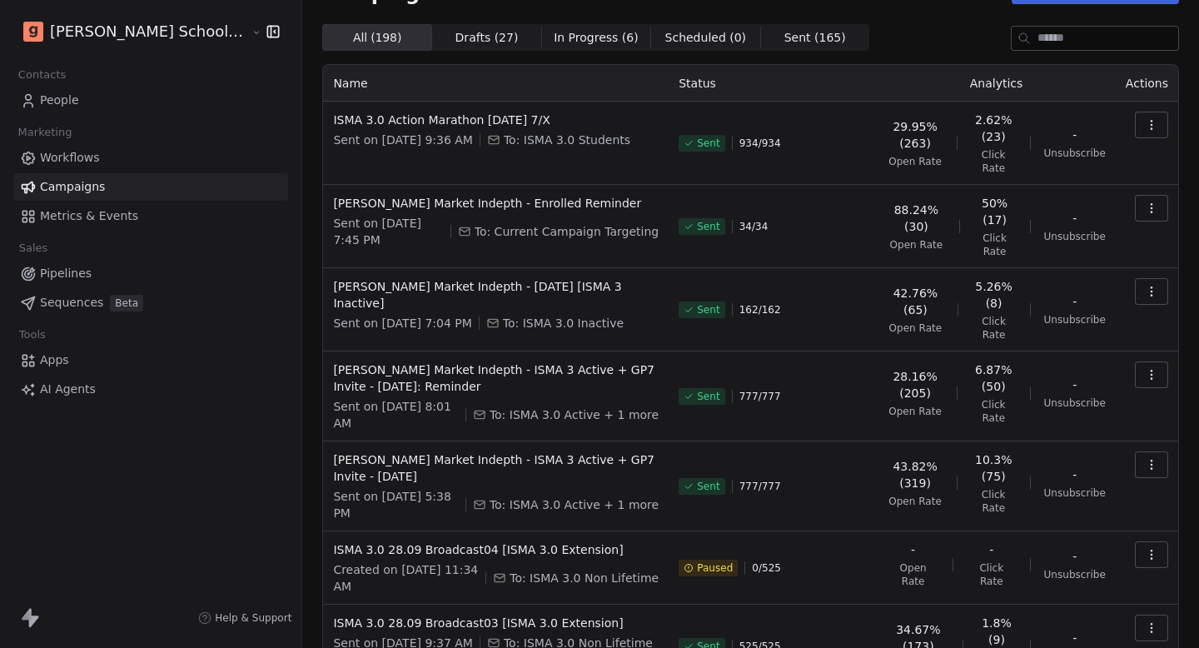
scroll to position [77, 0]
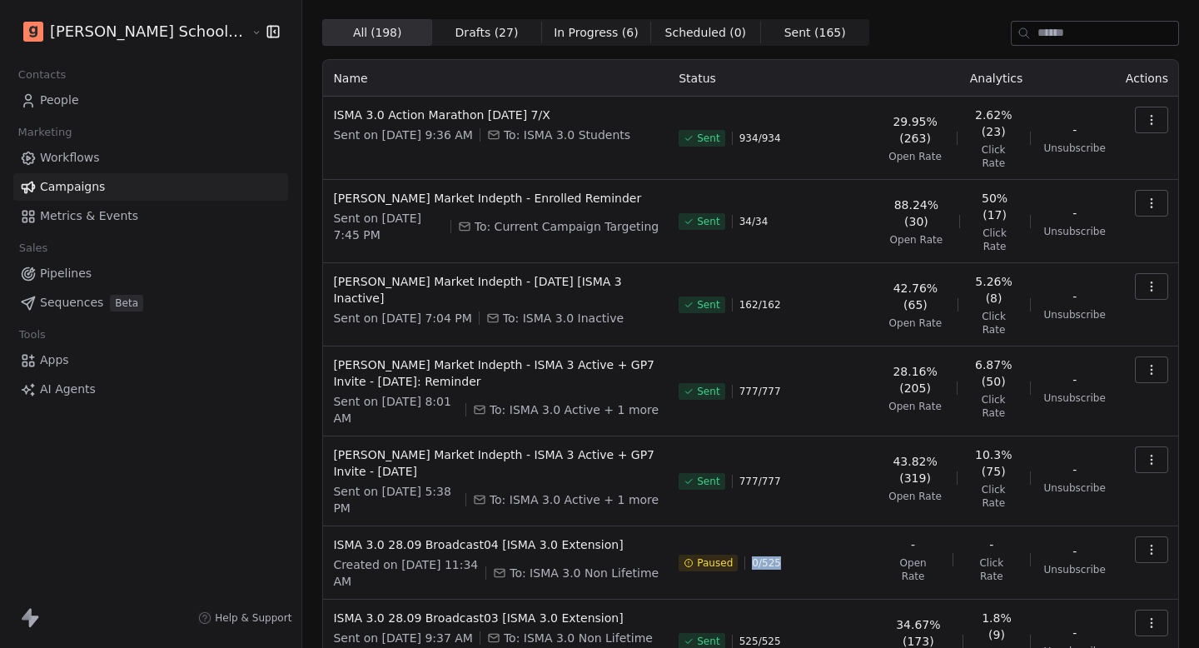
drag, startPoint x: 729, startPoint y: 468, endPoint x: 778, endPoint y: 468, distance: 49.1
click at [777, 536] on div "Paused 0 / 525" at bounding box center [773, 562] width 188 height 53
click at [778, 536] on div "Paused 0 / 525" at bounding box center [773, 562] width 188 height 53
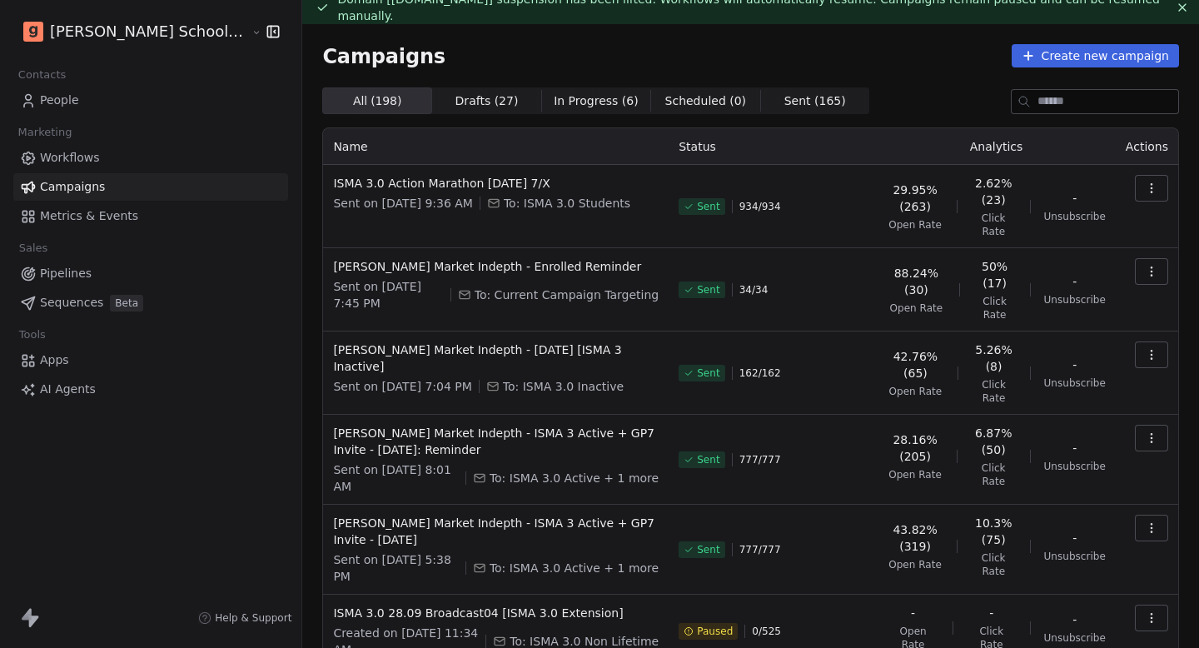
scroll to position [0, 0]
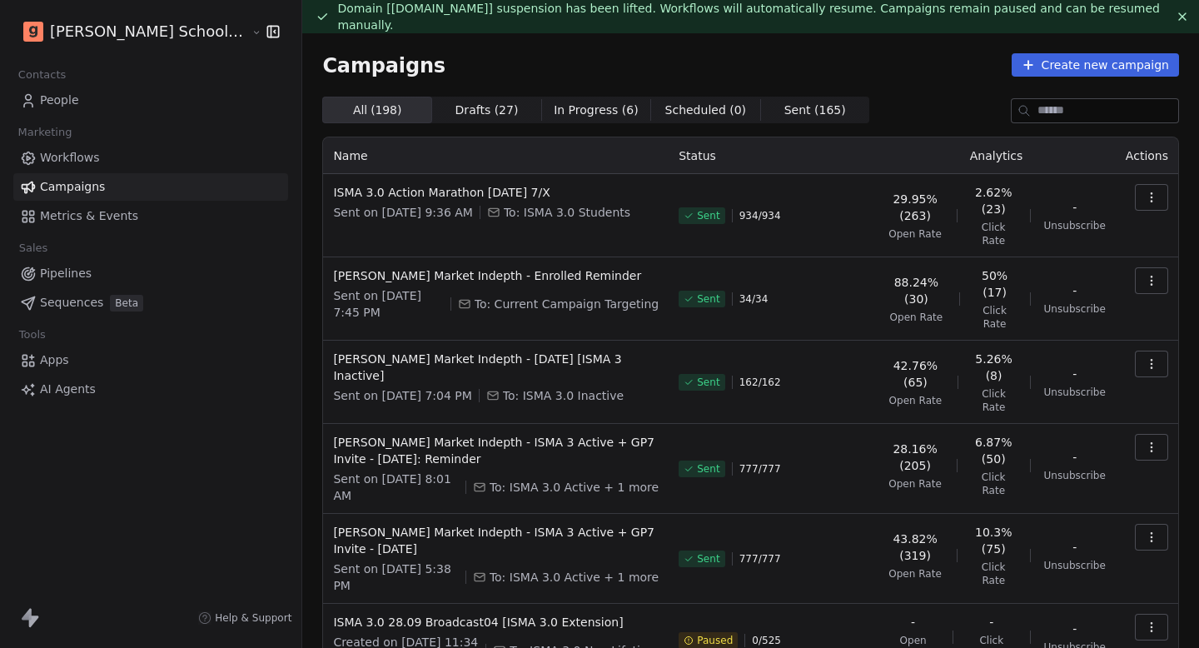
click at [74, 106] on span "People" at bounding box center [59, 100] width 39 height 17
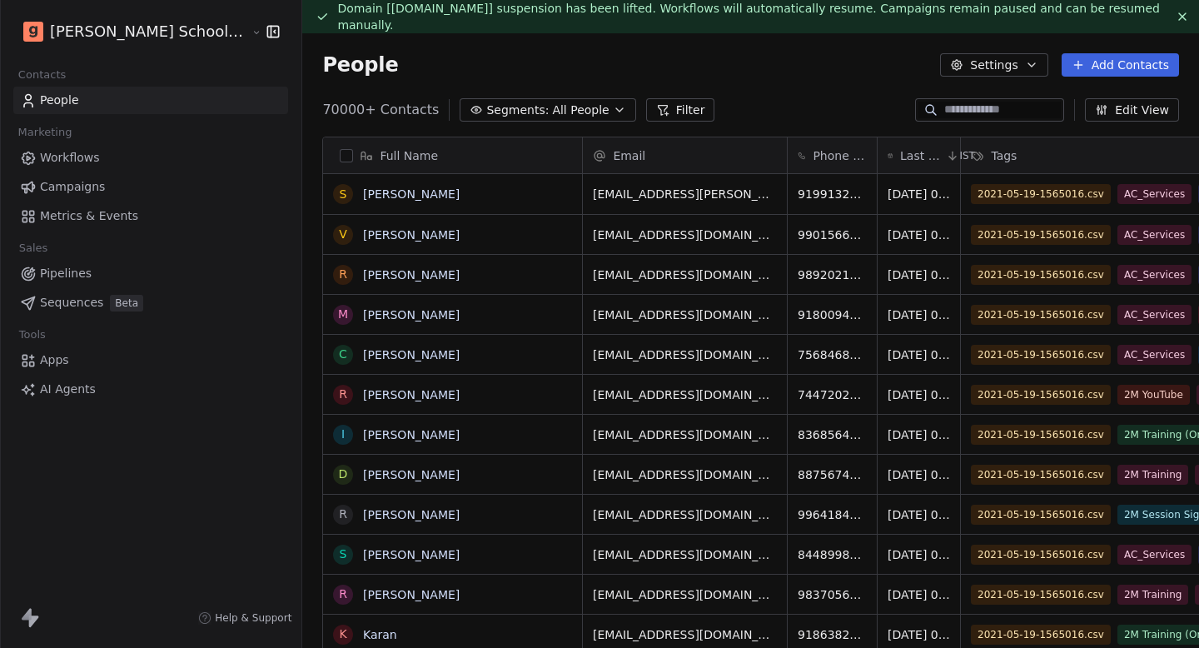
scroll to position [570, 953]
click at [107, 31] on html "[PERSON_NAME] School of Finance LLP Contacts People Marketing Workflows Campaig…" at bounding box center [599, 324] width 1199 height 648
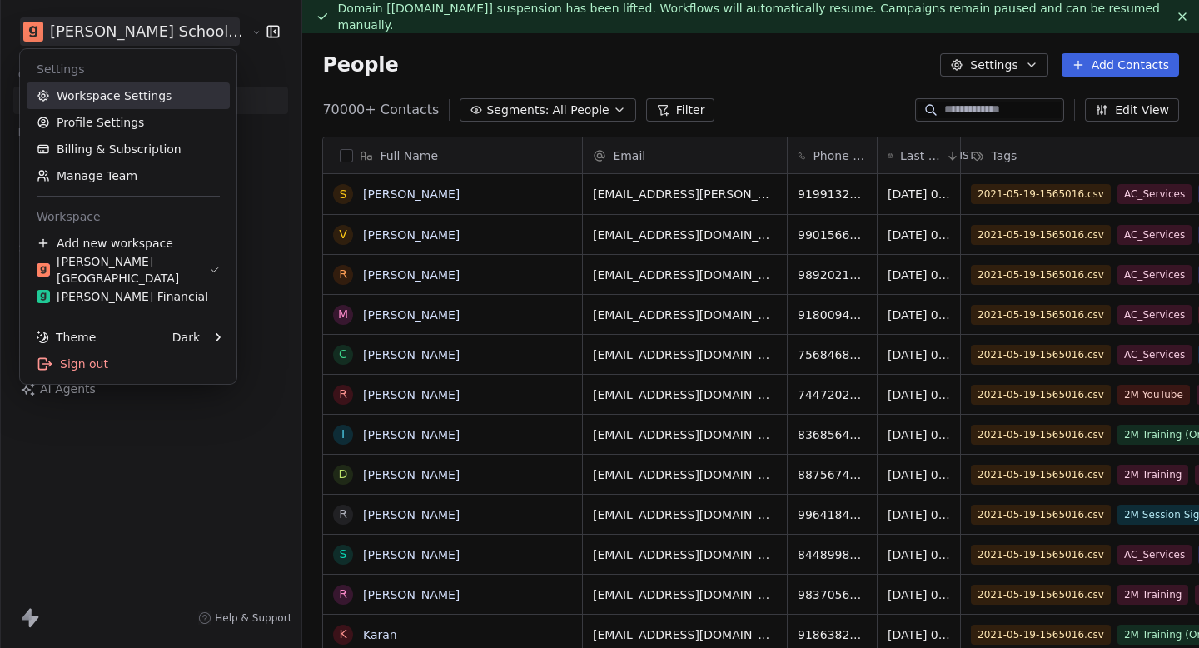
click at [117, 96] on link "Workspace Settings" at bounding box center [128, 95] width 203 height 27
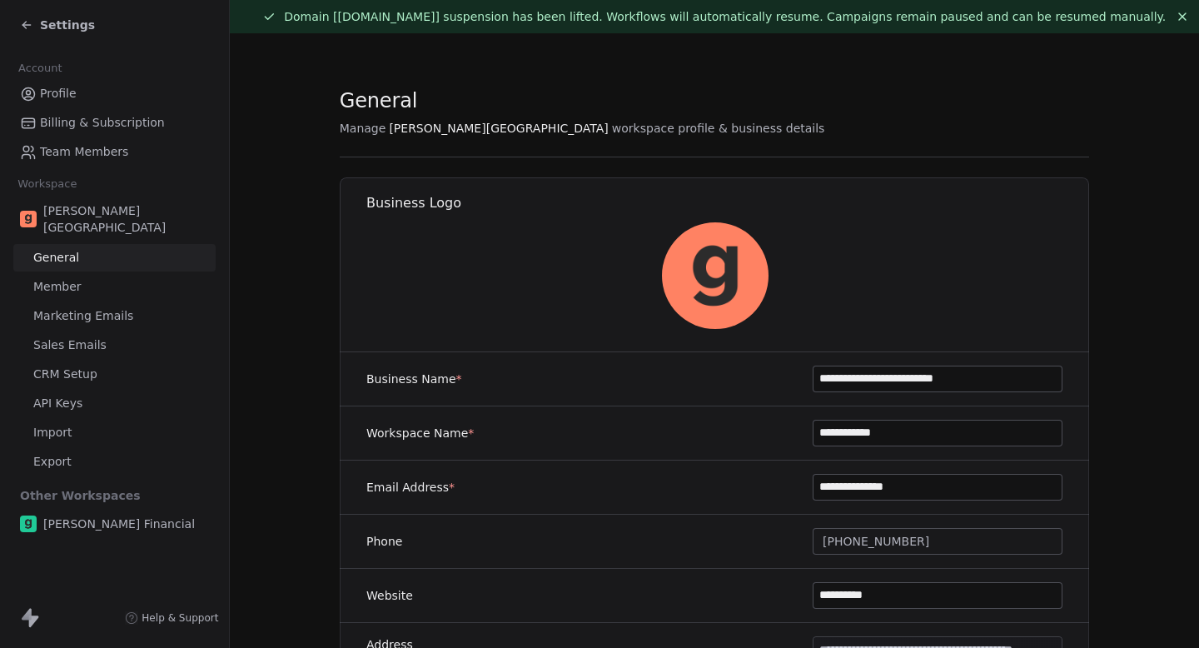
click at [127, 149] on link "Team Members" at bounding box center [114, 151] width 202 height 27
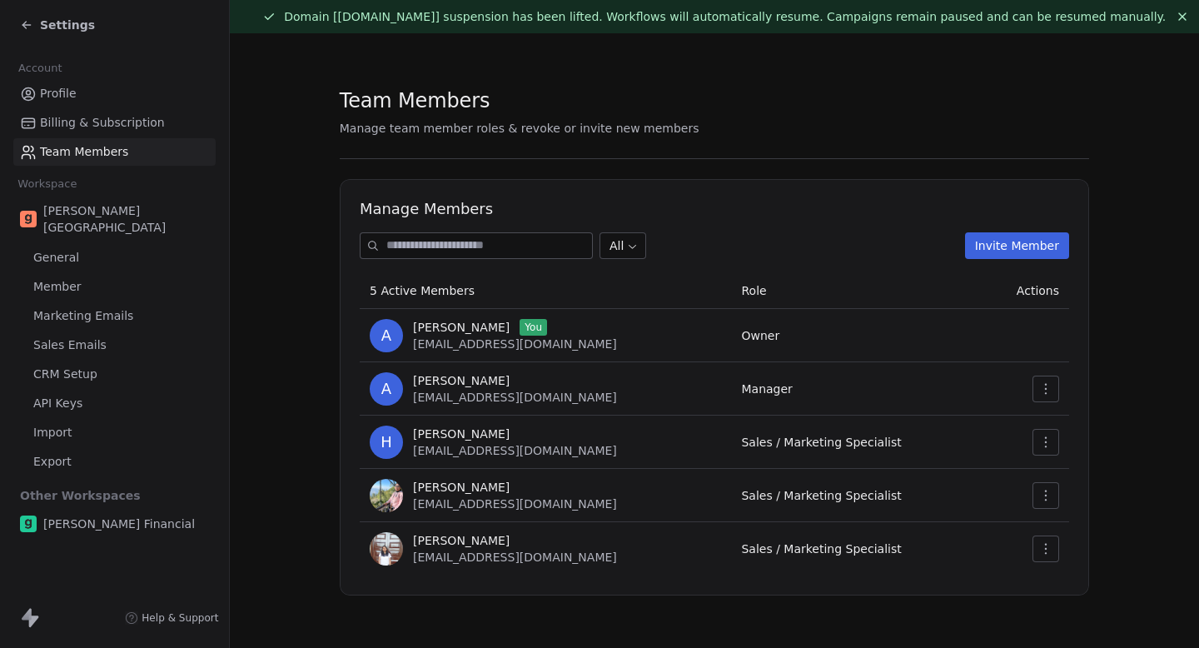
scroll to position [1, 0]
click at [42, 25] on span "Settings" at bounding box center [67, 25] width 55 height 17
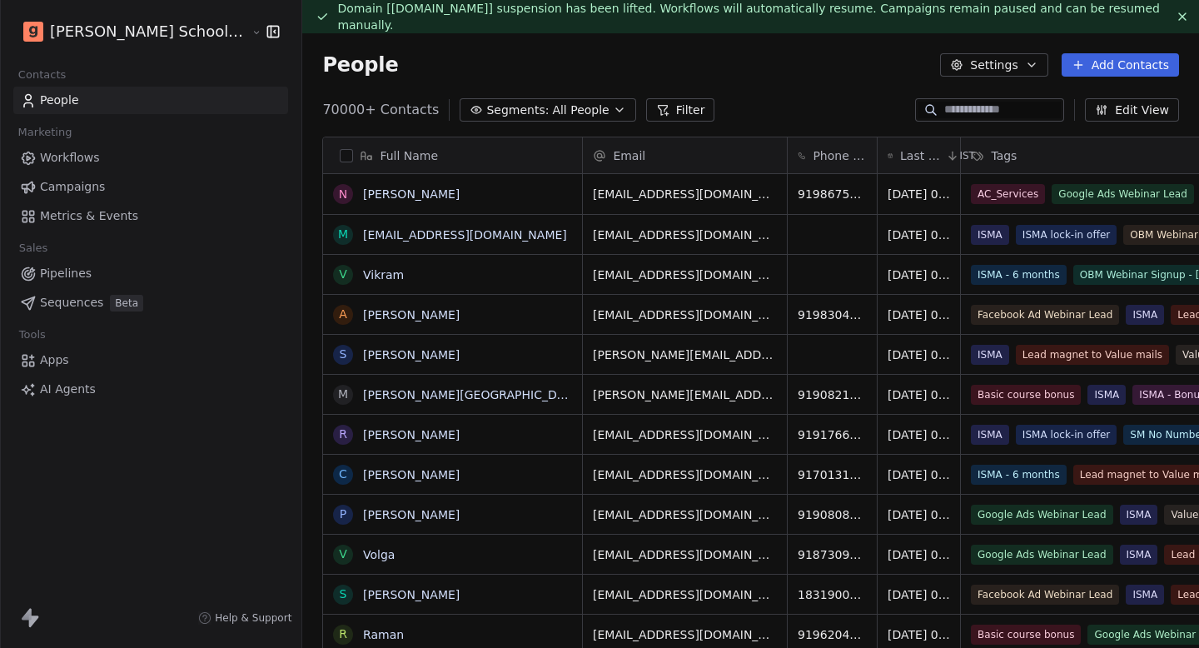
scroll to position [33, 0]
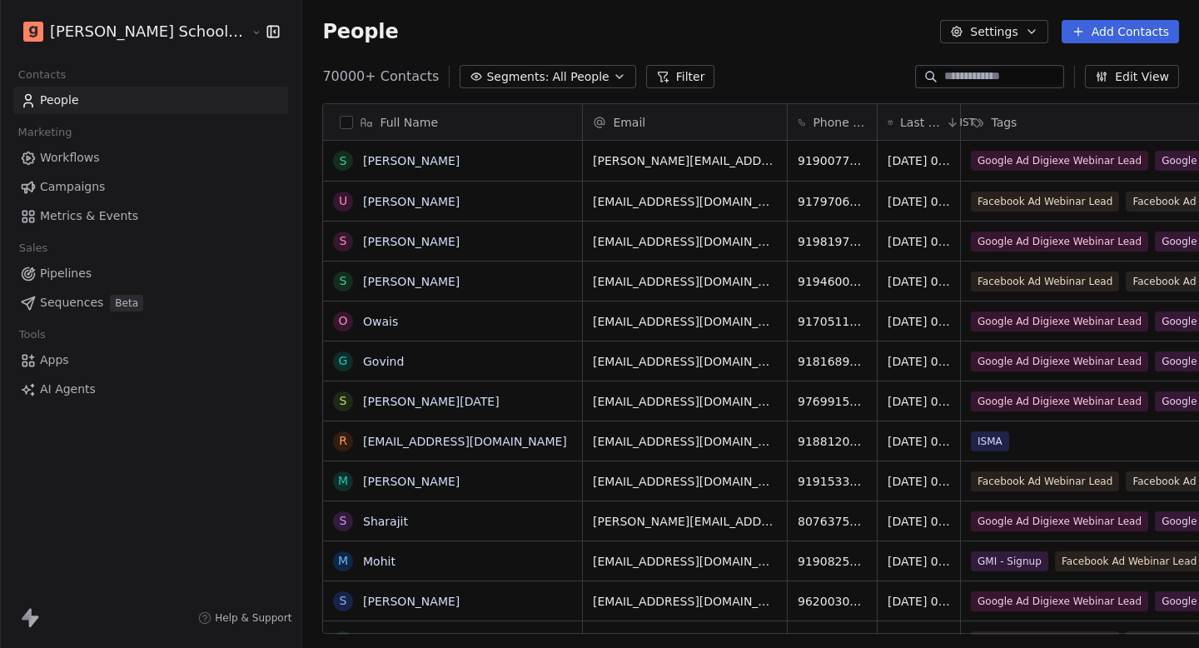
click at [103, 184] on link "Campaigns" at bounding box center [150, 186] width 275 height 27
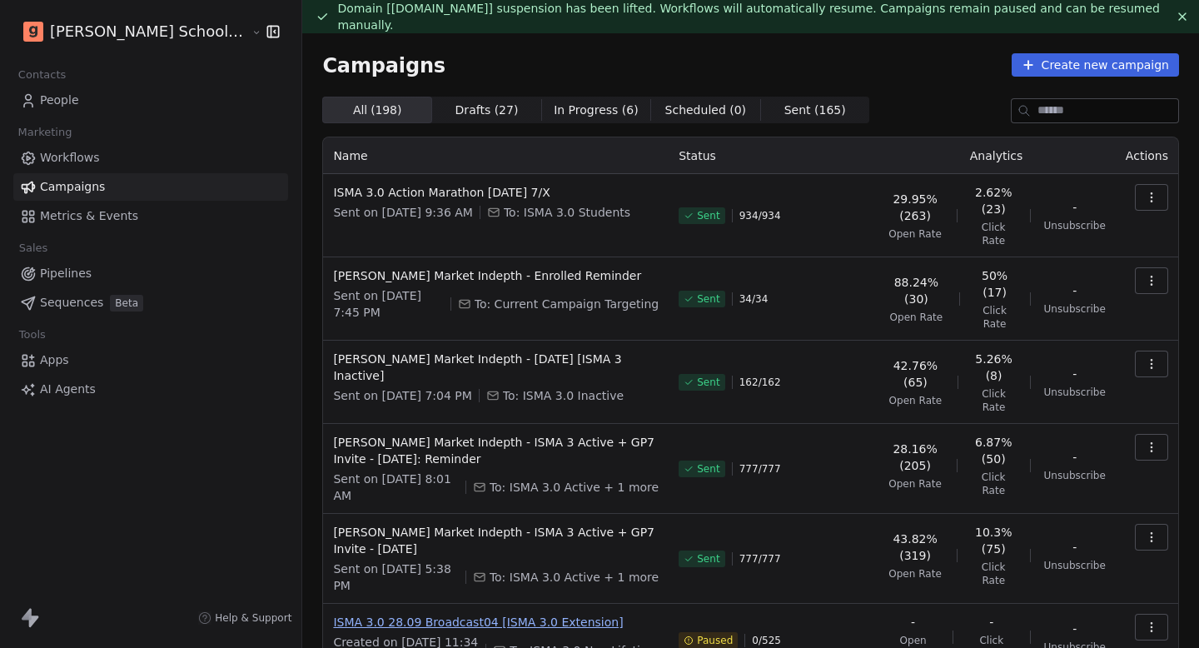
click at [519, 614] on span "ISMA 3.0 28.09 Broadcast04 [ISMA 3.0 Extension]" at bounding box center [496, 622] width 326 height 17
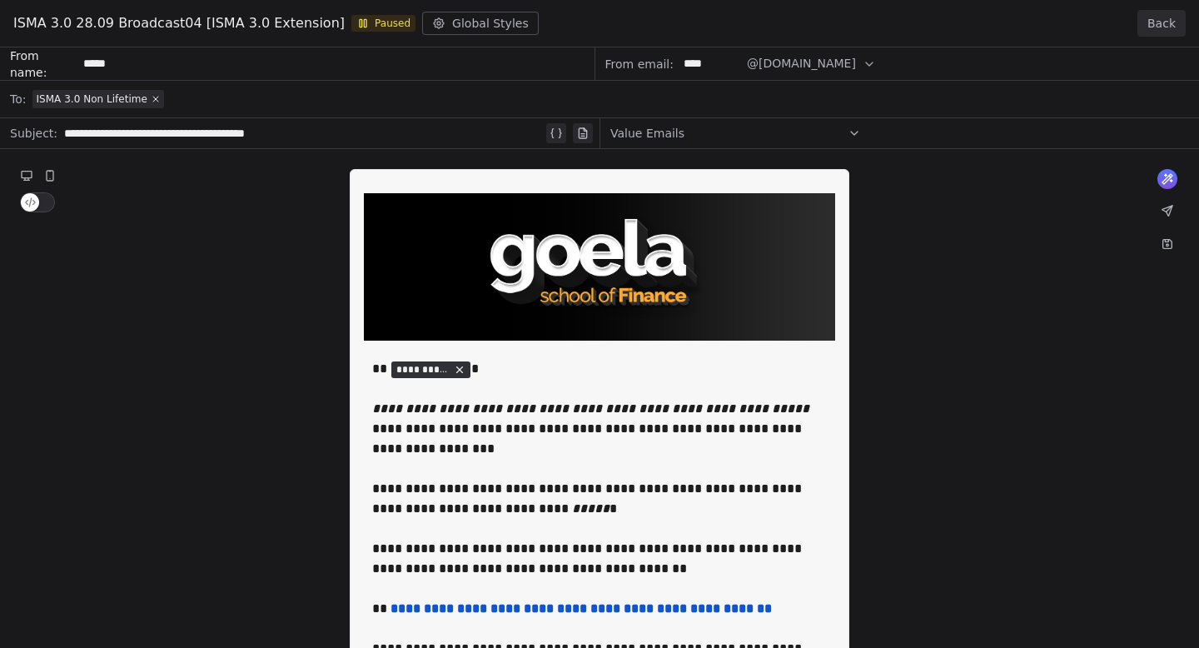
click at [1170, 19] on button "Back" at bounding box center [1161, 23] width 48 height 27
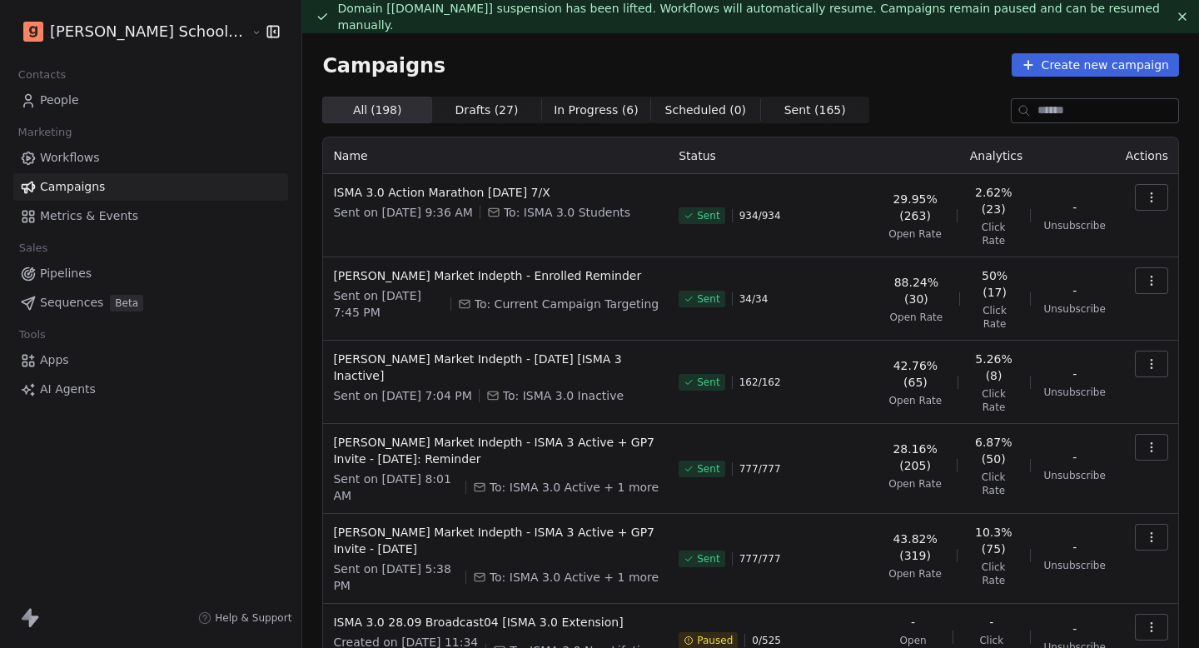
scroll to position [266, 0]
